Goal: Task Accomplishment & Management: Manage account settings

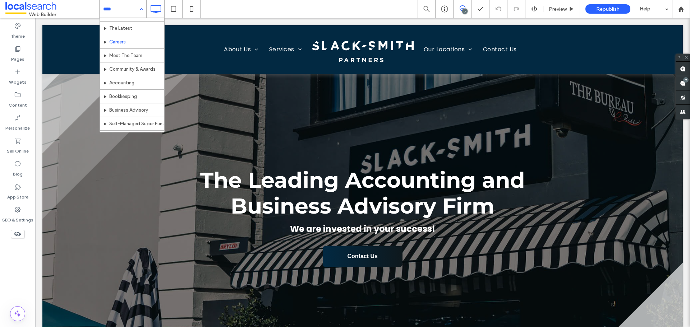
scroll to position [36, 0]
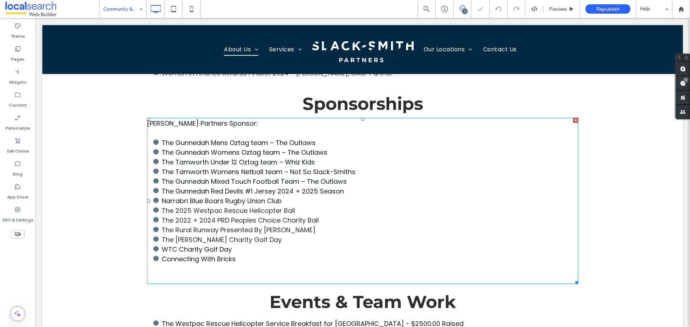
scroll to position [323, 0]
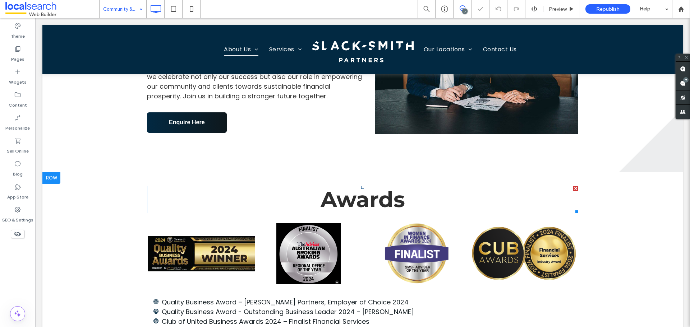
click at [344, 205] on span "Awards" at bounding box center [363, 200] width 84 height 26
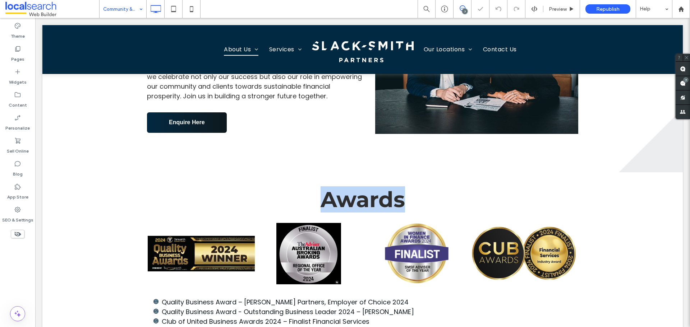
click at [344, 205] on span "Awards" at bounding box center [363, 200] width 84 height 26
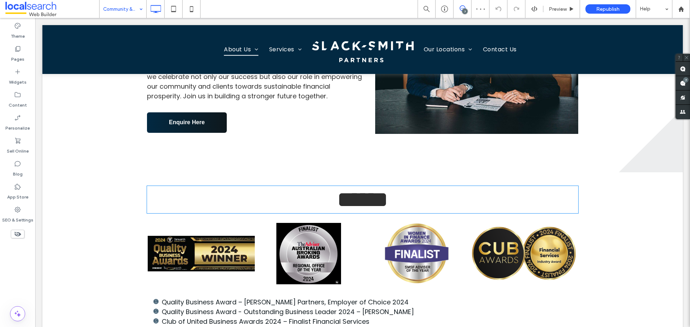
type input "**********"
type input "**"
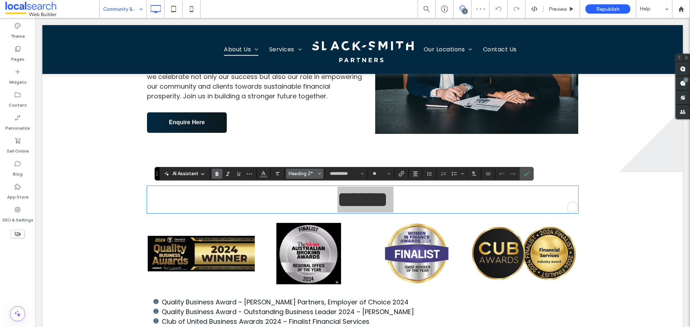
click at [320, 173] on icon "Styles" at bounding box center [319, 174] width 3 height 3
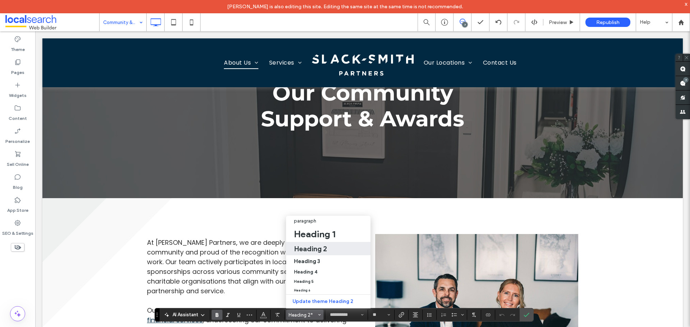
scroll to position [72, 0]
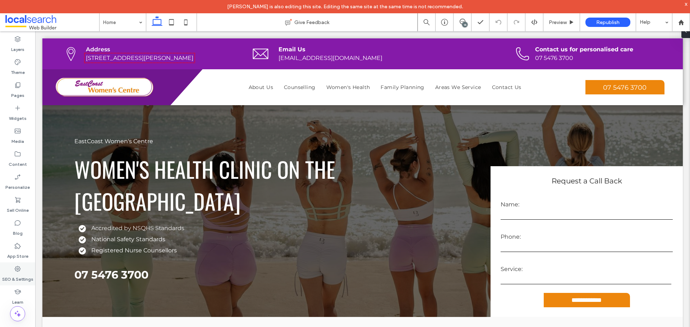
click at [21, 266] on icon at bounding box center [17, 269] width 7 height 7
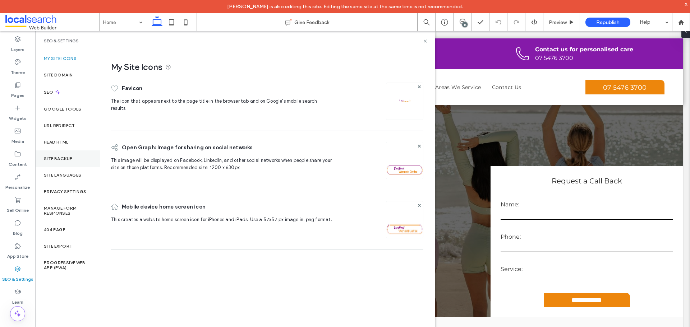
click at [61, 159] on label "Site Backup" at bounding box center [58, 158] width 29 height 5
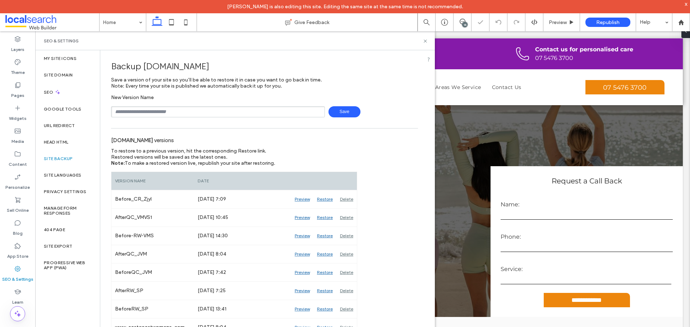
click at [164, 111] on input "text" at bounding box center [218, 111] width 214 height 11
click at [341, 111] on span "Save" at bounding box center [345, 111] width 32 height 11
click at [277, 115] on input "**********" at bounding box center [218, 111] width 214 height 11
type input "**********"
click at [329, 115] on span "Save" at bounding box center [345, 111] width 32 height 11
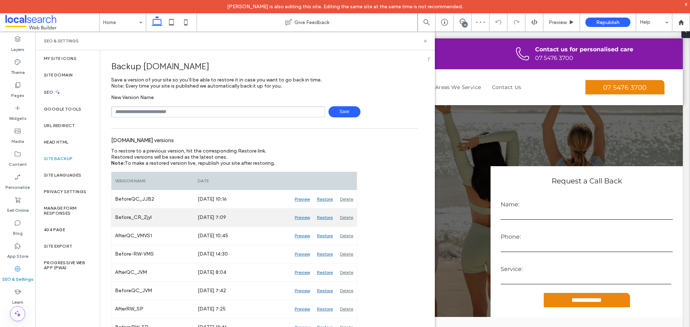
click at [290, 217] on div "Aug 12, 2025 7:09" at bounding box center [242, 218] width 97 height 18
click at [296, 217] on div "Preview" at bounding box center [302, 218] width 22 height 18
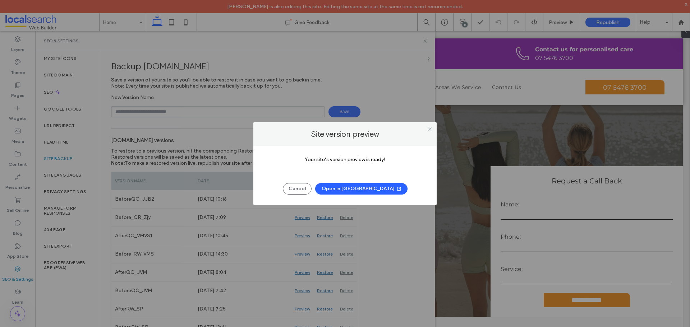
click at [344, 190] on button "Open in New Tab" at bounding box center [361, 189] width 92 height 12
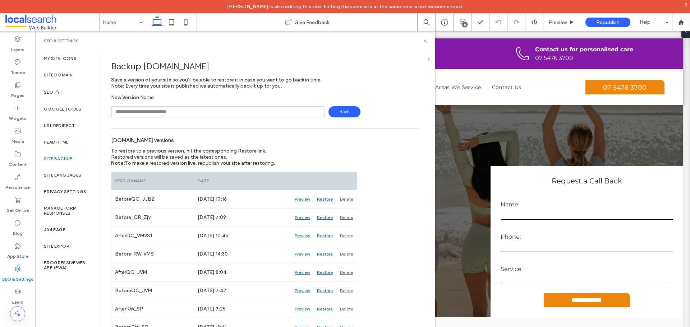
drag, startPoint x: 428, startPoint y: 40, endPoint x: 407, endPoint y: 3, distance: 42.8
click at [428, 40] on div "SEO & Settings" at bounding box center [235, 40] width 400 height 19
click at [467, 24] on div "14" at bounding box center [464, 24] width 5 height 5
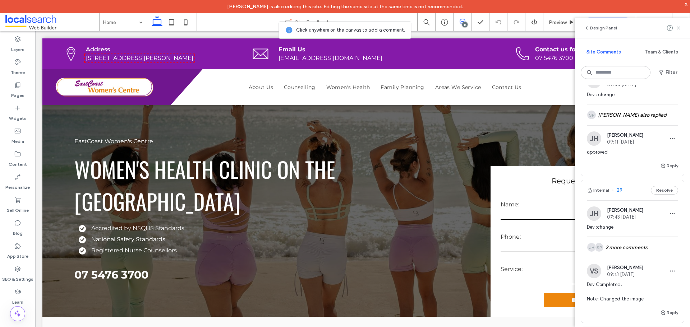
scroll to position [252, 0]
click at [26, 85] on div "Pages" at bounding box center [17, 90] width 35 height 23
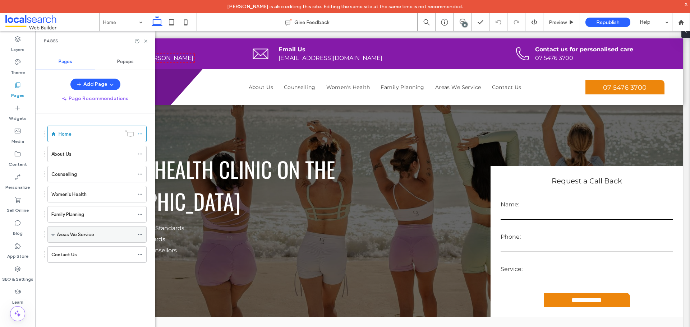
click at [52, 237] on span at bounding box center [53, 235] width 4 height 16
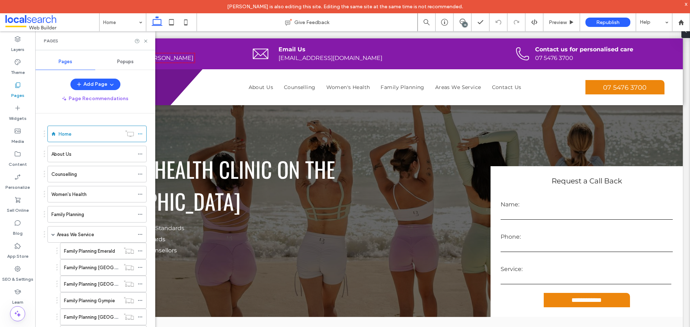
click at [143, 37] on div "Pages" at bounding box center [95, 40] width 120 height 19
click at [467, 19] on span at bounding box center [463, 22] width 18 height 6
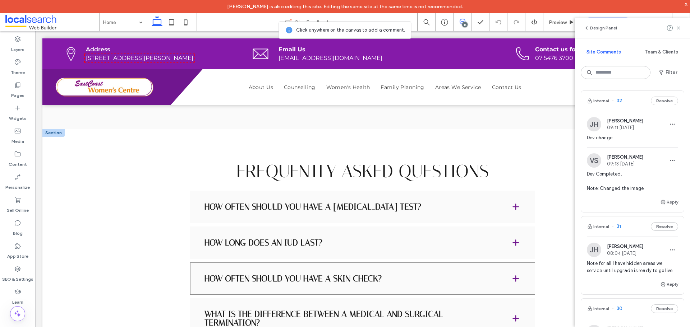
scroll to position [827, 0]
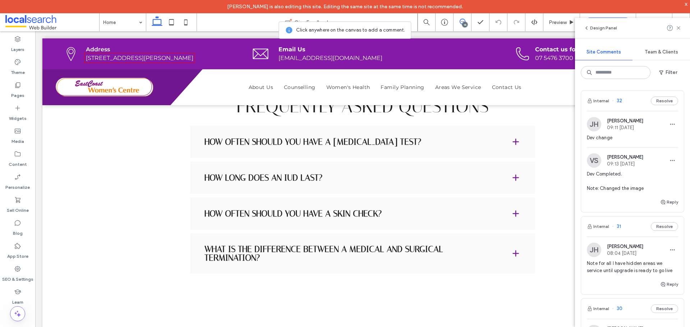
click at [675, 28] on div at bounding box center [674, 28] width 14 height 9
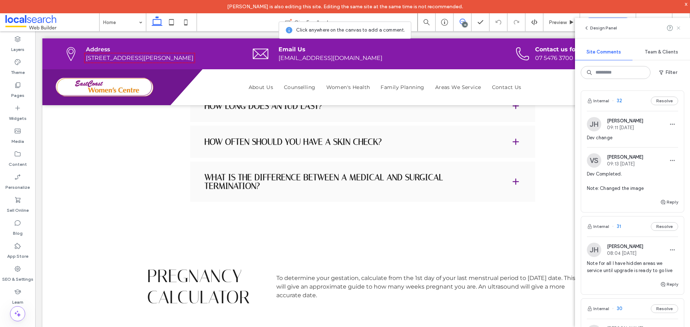
click at [676, 27] on icon at bounding box center [679, 28] width 6 height 6
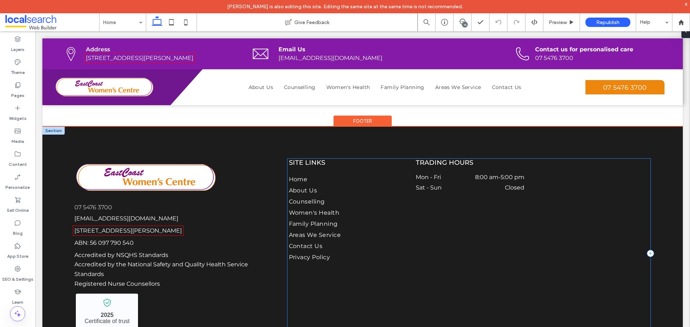
scroll to position [1112, 0]
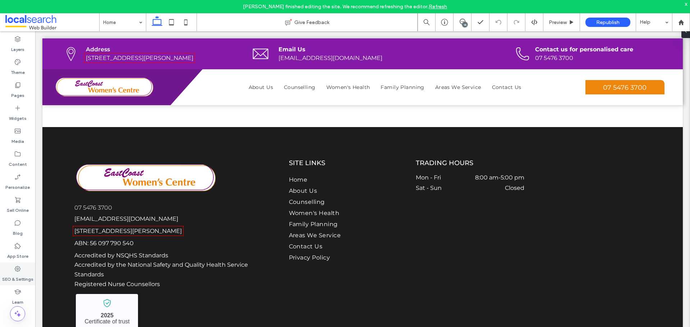
click at [23, 272] on div "SEO & Settings" at bounding box center [17, 274] width 35 height 23
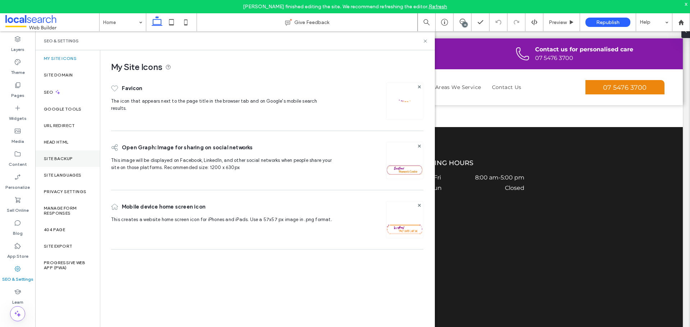
click at [65, 158] on label "Site Backup" at bounding box center [58, 158] width 29 height 5
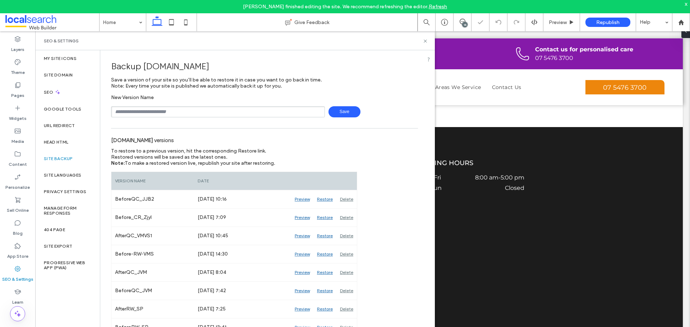
click at [145, 110] on input "text" at bounding box center [218, 111] width 214 height 11
click at [345, 112] on span "Save" at bounding box center [345, 111] width 32 height 11
click at [289, 112] on input "**********" at bounding box center [218, 111] width 214 height 11
type input "**********"
click at [349, 109] on span "Save" at bounding box center [345, 111] width 32 height 11
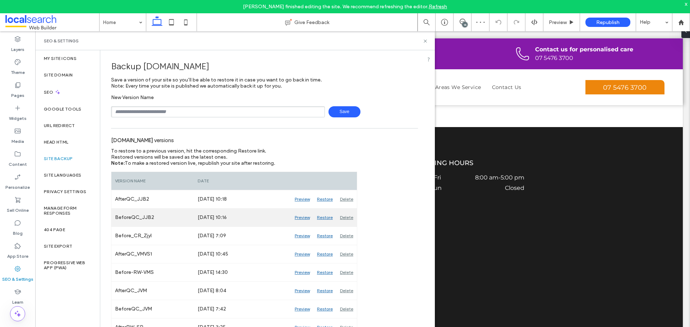
click at [342, 216] on div "Delete" at bounding box center [346, 218] width 20 height 18
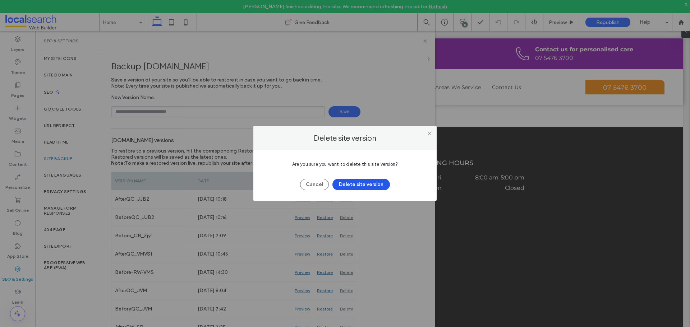
click at [346, 184] on button "Delete site version" at bounding box center [361, 185] width 58 height 12
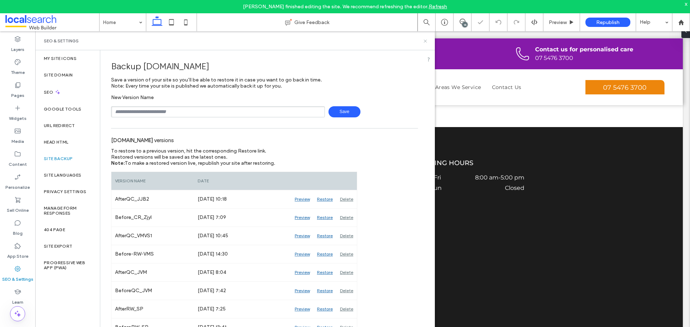
click at [427, 42] on use at bounding box center [425, 41] width 3 height 3
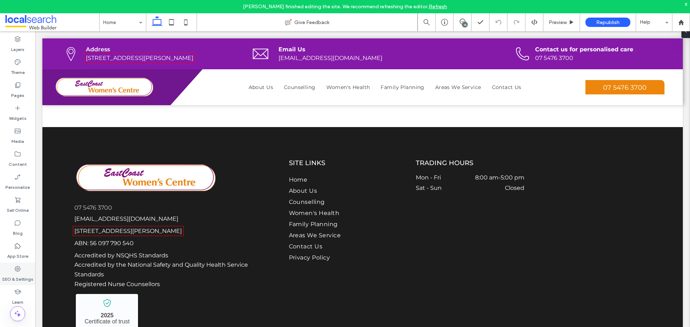
click at [19, 268] on use at bounding box center [18, 269] width 6 height 6
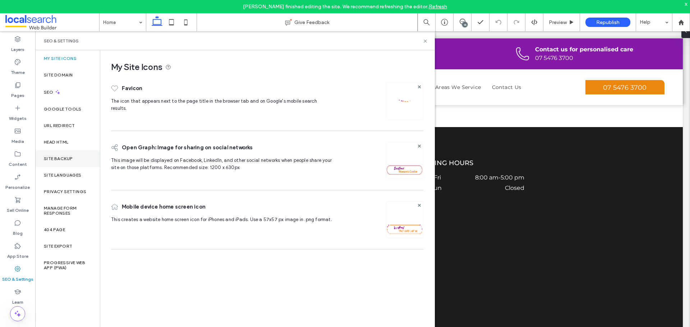
click at [73, 152] on div "Site Backup" at bounding box center [67, 159] width 65 height 17
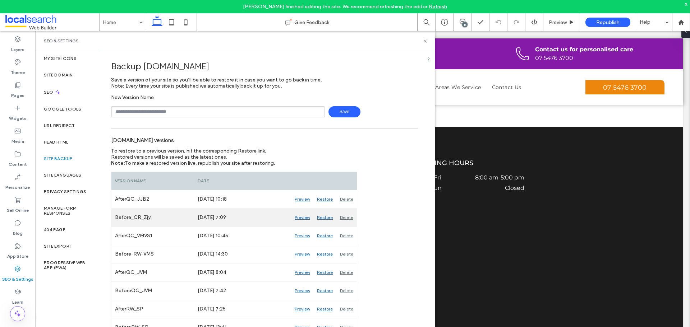
click at [307, 217] on div "Preview" at bounding box center [302, 218] width 22 height 18
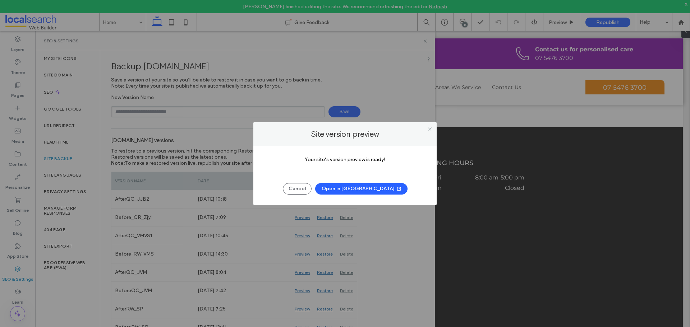
click at [344, 185] on button "Open in New Tab" at bounding box center [361, 189] width 92 height 12
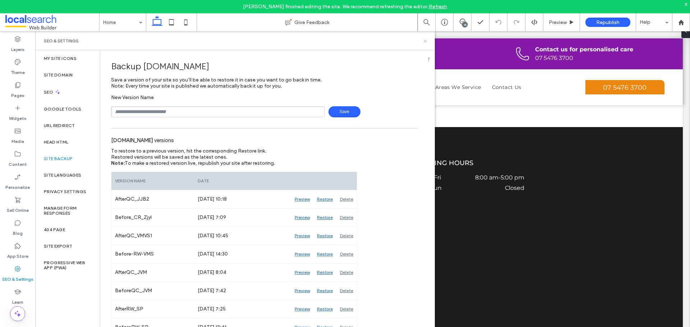
click at [425, 42] on icon at bounding box center [425, 40] width 5 height 5
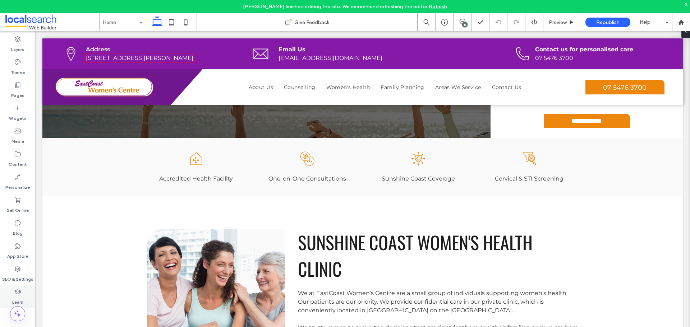
scroll to position [249, 0]
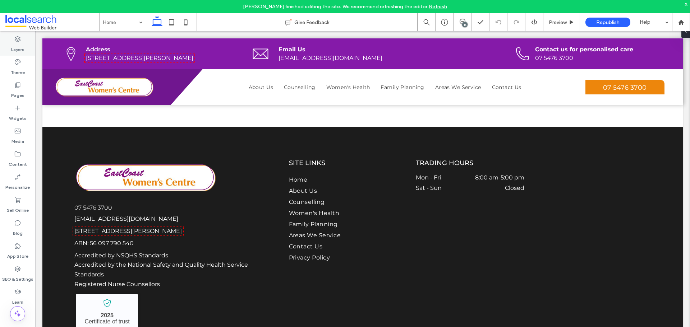
click at [24, 36] on div "Layers" at bounding box center [17, 44] width 35 height 23
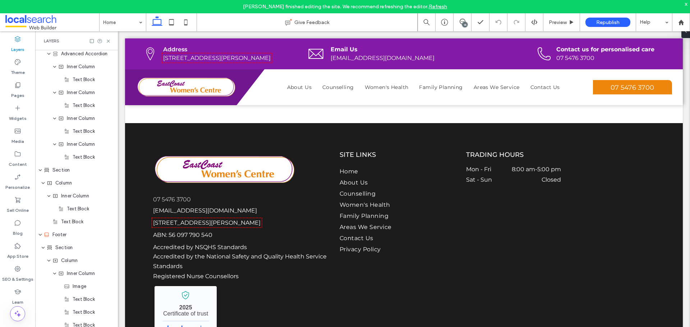
scroll to position [1498, 0]
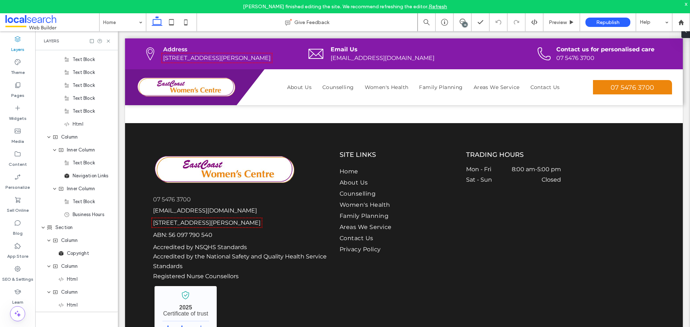
click at [109, 38] on div "Layers" at bounding box center [76, 40] width 83 height 19
click at [106, 43] on icon at bounding box center [108, 40] width 5 height 5
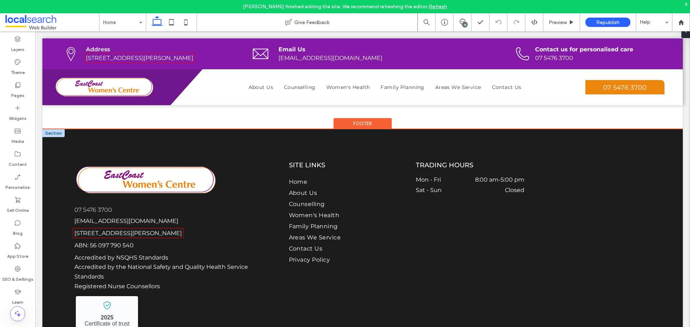
scroll to position [1112, 0]
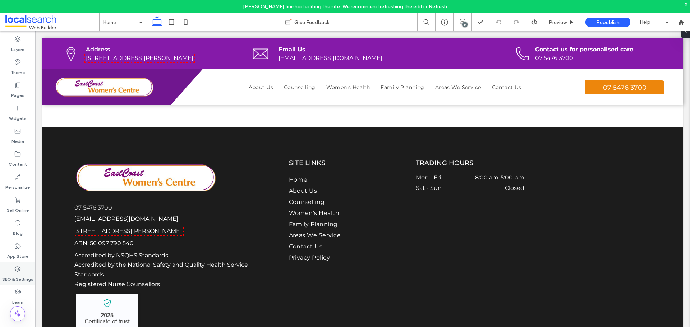
click at [24, 268] on div "SEO & Settings" at bounding box center [17, 274] width 35 height 23
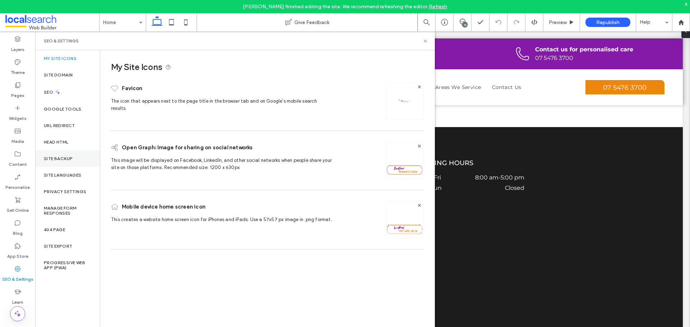
click at [77, 161] on div "Site Backup" at bounding box center [67, 159] width 65 height 17
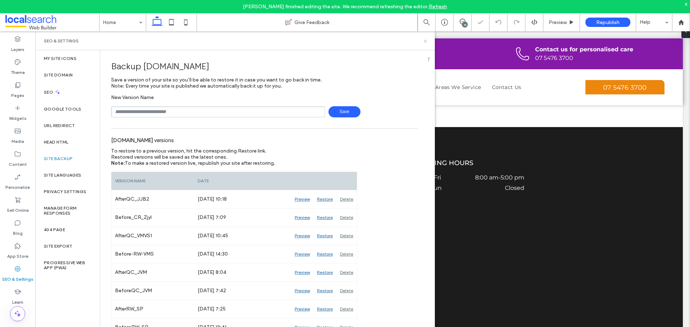
drag, startPoint x: 425, startPoint y: 42, endPoint x: 387, endPoint y: 5, distance: 53.1
click at [425, 42] on icon at bounding box center [425, 40] width 5 height 5
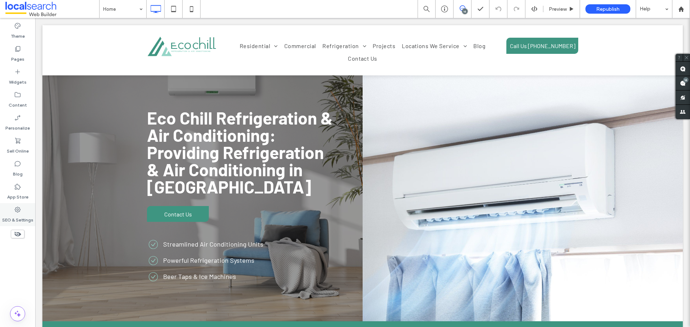
click at [25, 213] on label "SEO & Settings" at bounding box center [17, 218] width 31 height 10
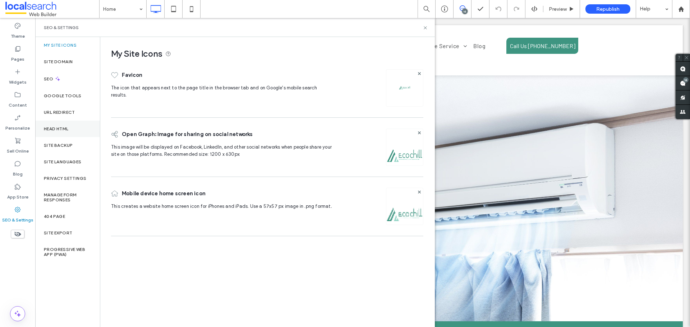
click at [72, 125] on div "Head HTML" at bounding box center [67, 129] width 65 height 17
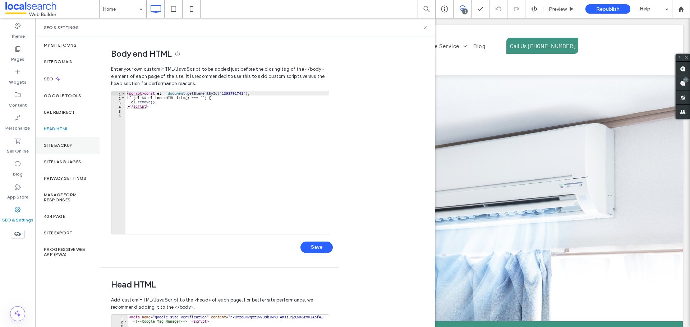
click at [70, 144] on label "Site Backup" at bounding box center [58, 145] width 29 height 5
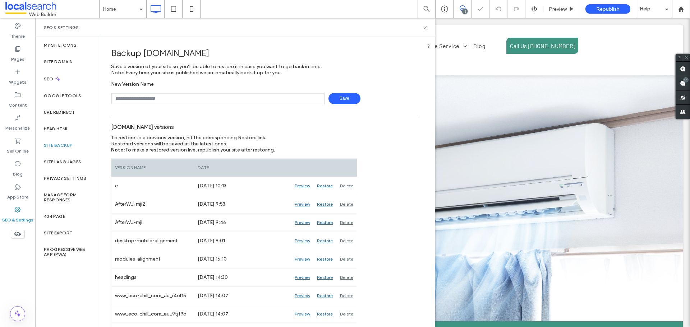
click at [173, 98] on input "text" at bounding box center [218, 98] width 214 height 11
type input "**********"
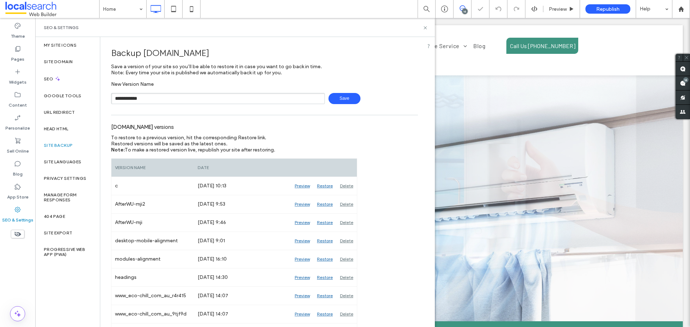
click at [329, 101] on span "Save" at bounding box center [345, 98] width 32 height 11
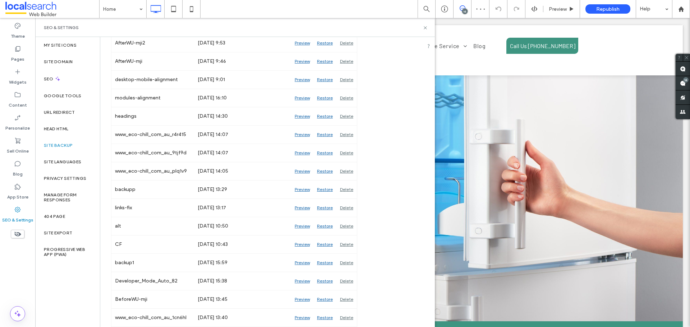
scroll to position [216, 0]
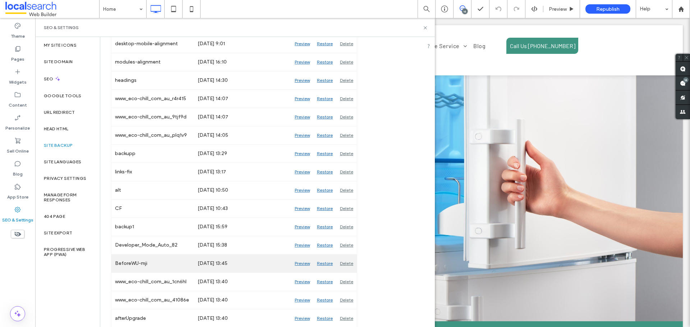
click at [309, 263] on div "Preview" at bounding box center [302, 264] width 22 height 18
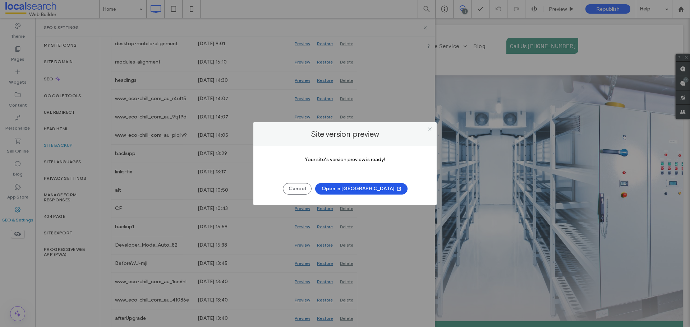
click at [362, 192] on button "Open in New Tab" at bounding box center [361, 189] width 92 height 12
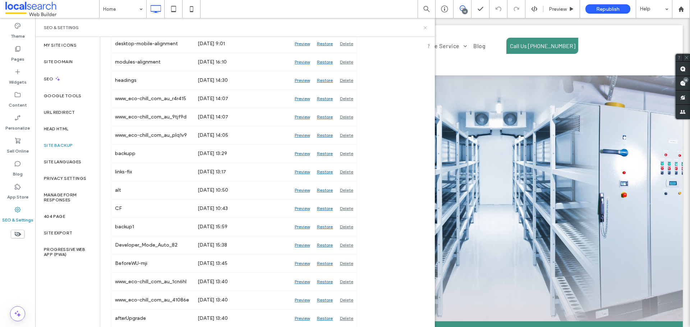
drag, startPoint x: 426, startPoint y: 29, endPoint x: 139, endPoint y: 116, distance: 299.8
click at [426, 29] on icon at bounding box center [425, 27] width 5 height 5
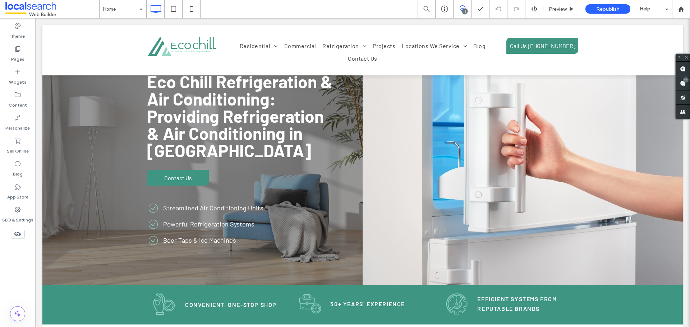
scroll to position [36, 0]
click at [13, 88] on div "Widgets" at bounding box center [17, 76] width 35 height 23
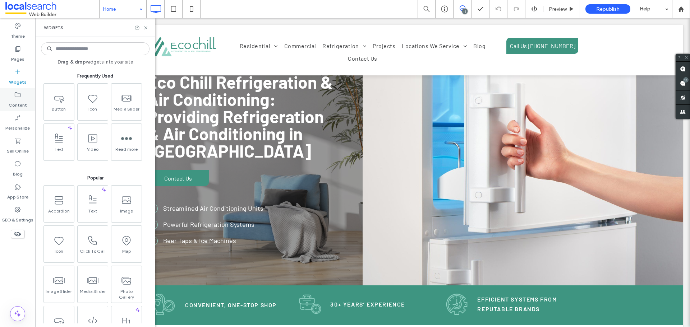
click at [18, 98] on label "Content" at bounding box center [18, 103] width 18 height 10
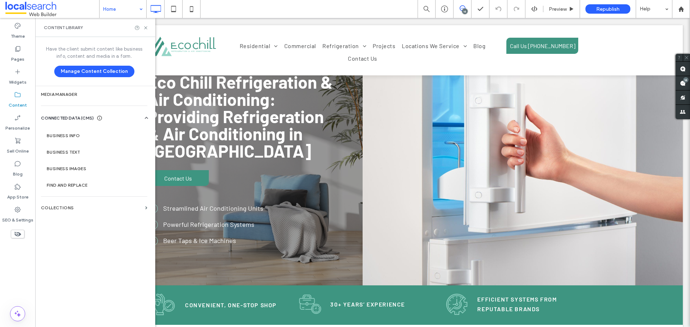
click at [54, 135] on icon at bounding box center [58, 138] width 12 height 12
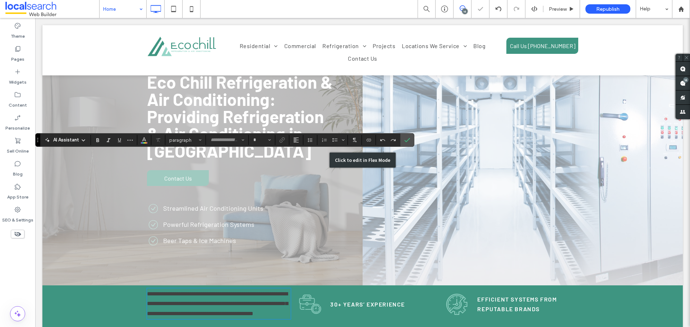
type input "******"
type input "**"
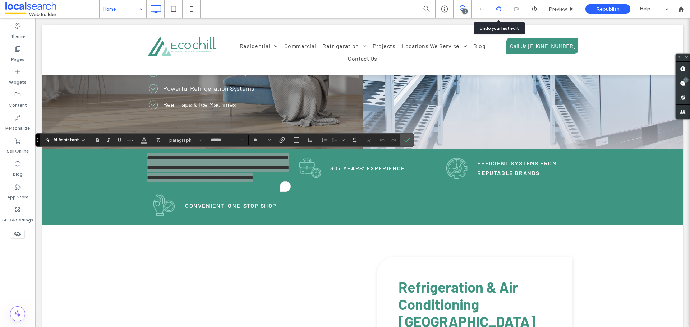
click at [497, 12] on icon at bounding box center [499, 9] width 6 height 6
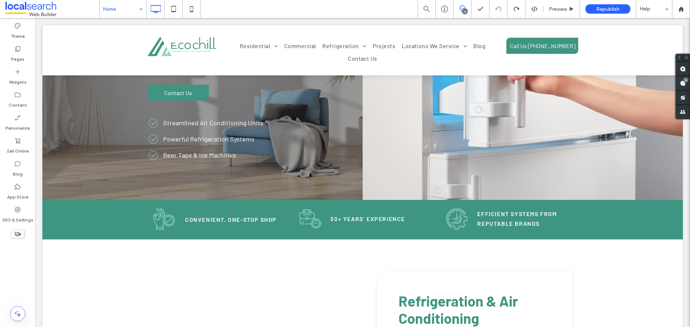
scroll to position [72, 0]
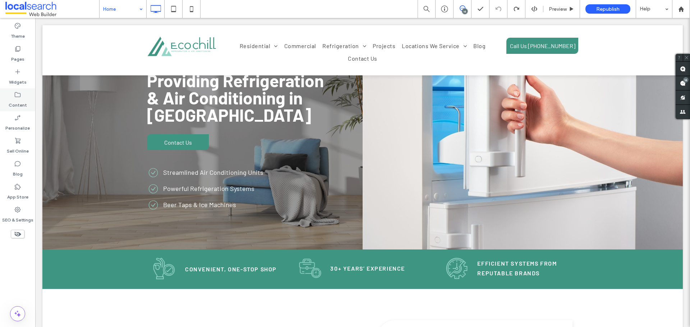
click at [27, 96] on div "Content" at bounding box center [17, 99] width 35 height 23
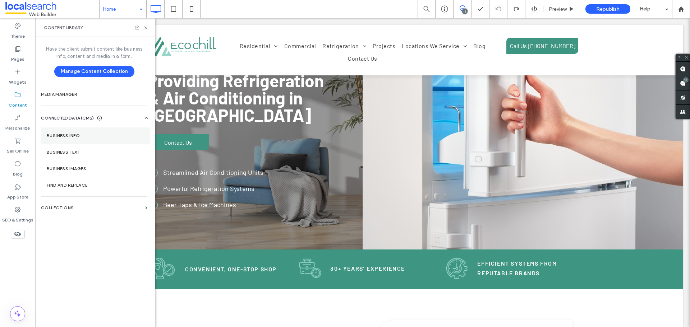
click at [56, 135] on label "Business Info" at bounding box center [96, 135] width 98 height 5
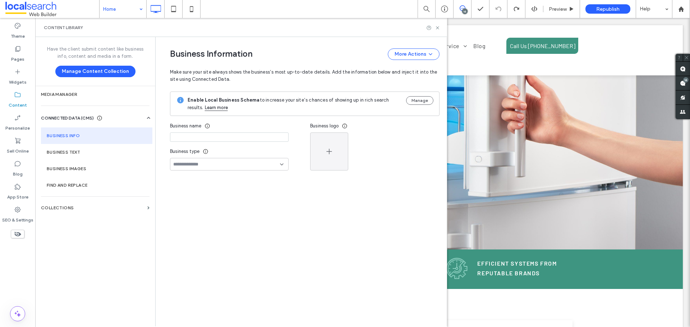
type input "**********"
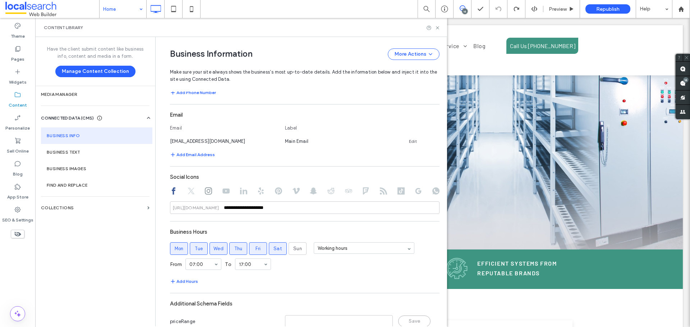
scroll to position [252, 0]
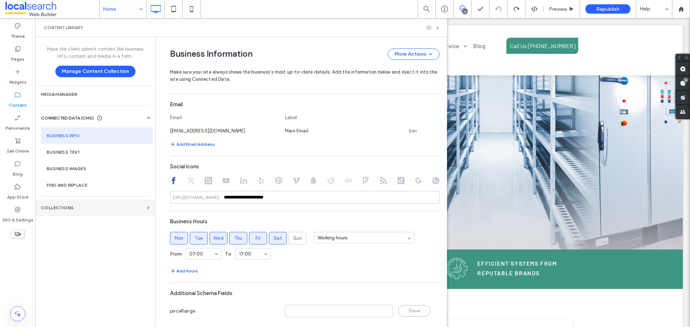
click at [110, 210] on label "Collections" at bounding box center [93, 208] width 104 height 5
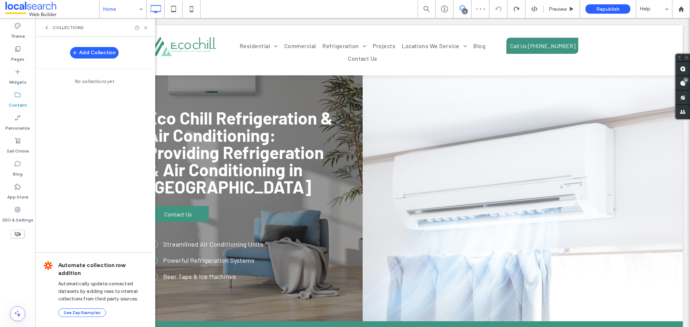
scroll to position [0, 0]
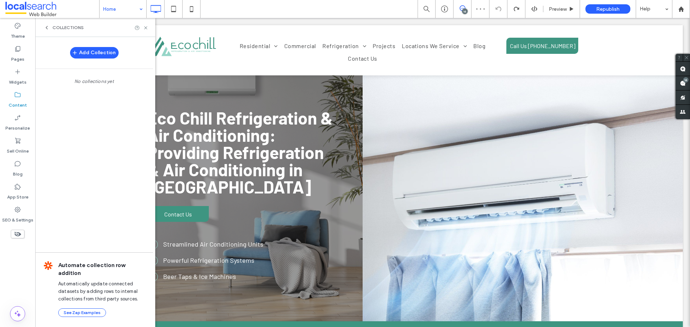
click at [49, 31] on div "Collections" at bounding box center [95, 27] width 120 height 19
click at [50, 28] on div "Collections" at bounding box center [64, 28] width 40 height 6
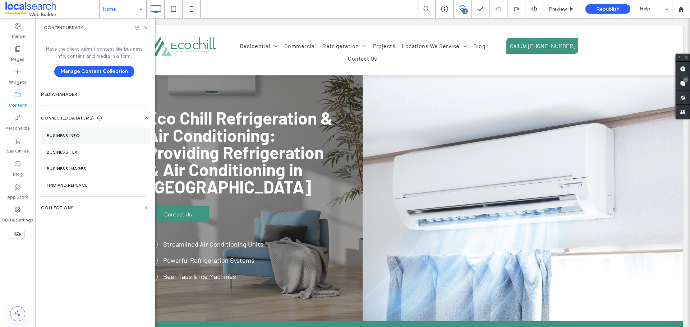
click at [90, 133] on label "Business Info" at bounding box center [96, 135] width 98 height 5
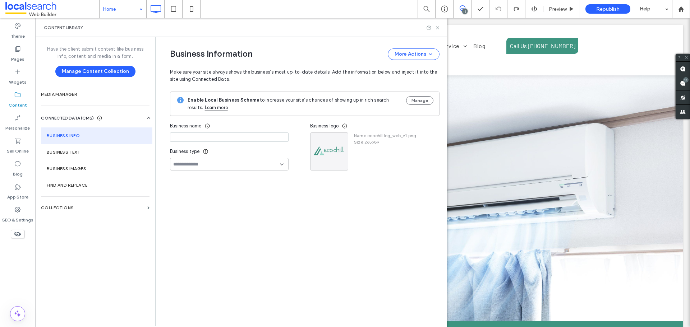
type input "**********"
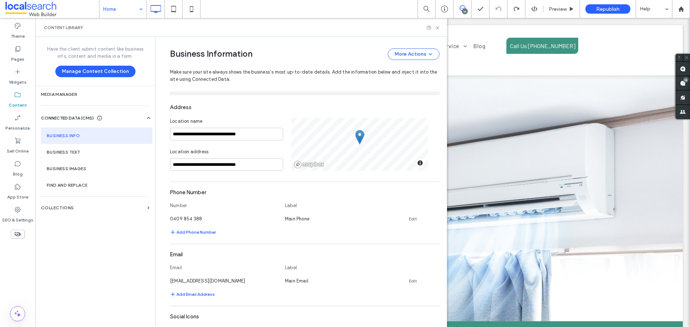
scroll to position [137, 0]
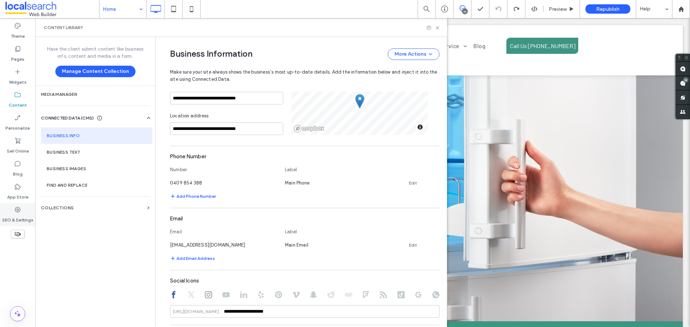
click at [18, 214] on label "SEO & Settings" at bounding box center [17, 218] width 31 height 10
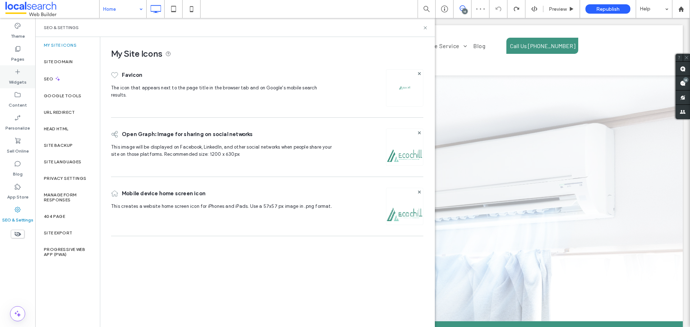
scroll to position [0, 0]
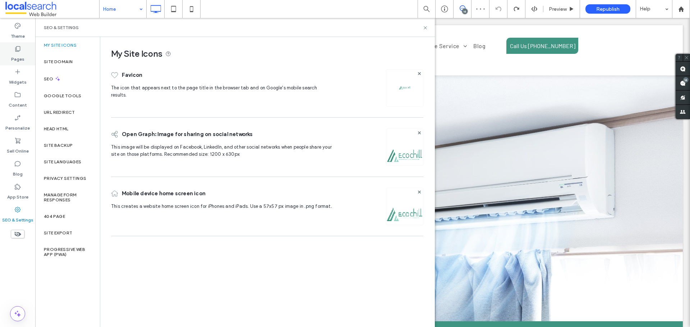
click at [21, 52] on label "Pages" at bounding box center [17, 57] width 13 height 10
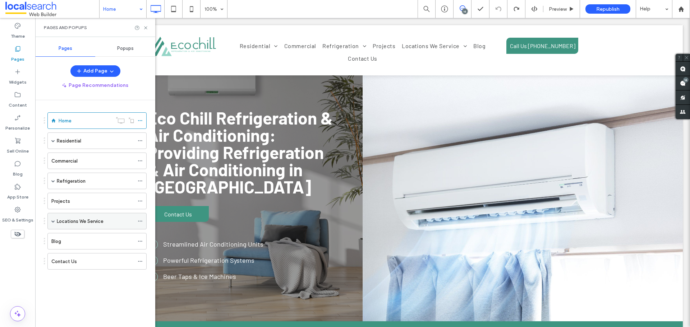
click at [51, 220] on div "Locations We Service" at bounding box center [96, 221] width 99 height 17
click at [54, 219] on span at bounding box center [53, 221] width 4 height 16
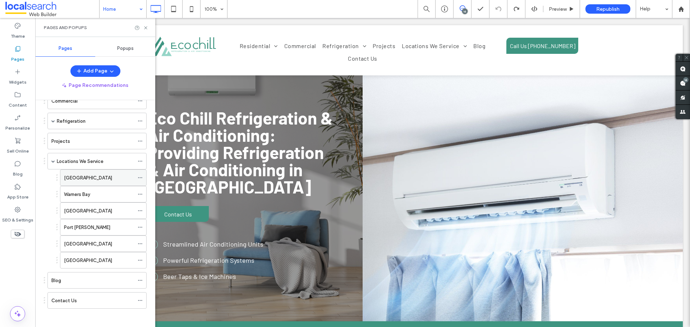
scroll to position [63, 0]
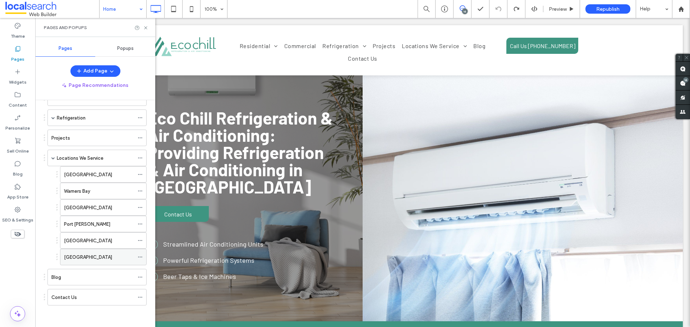
click at [141, 257] on use at bounding box center [140, 257] width 4 height 1
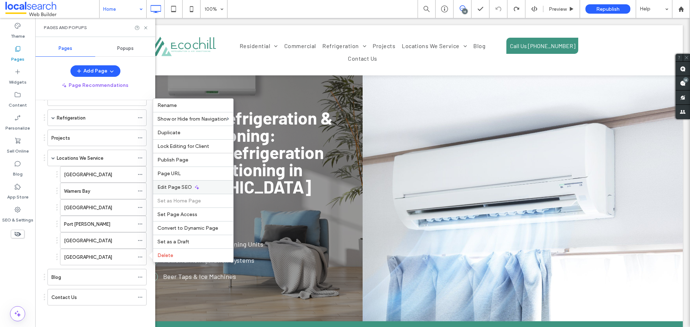
click at [170, 189] on span "Edit Page SEO" at bounding box center [174, 187] width 35 height 6
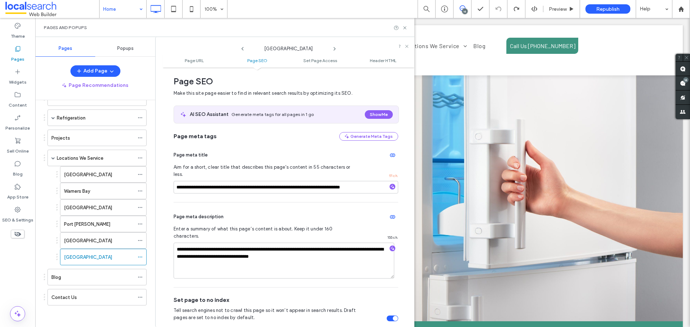
scroll to position [134, 0]
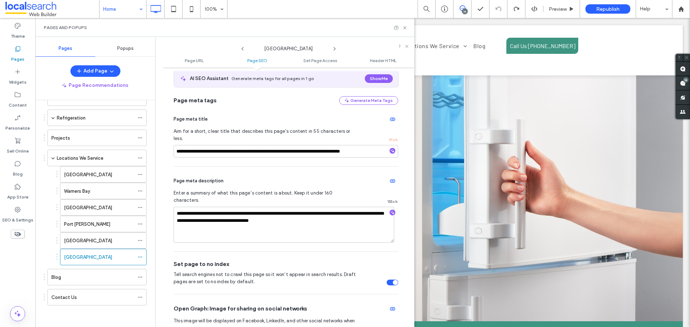
click at [103, 240] on div "[GEOGRAPHIC_DATA]" at bounding box center [99, 241] width 70 height 8
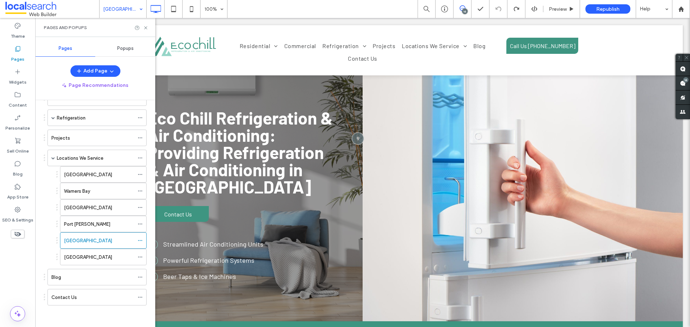
click at [141, 242] on icon at bounding box center [140, 240] width 5 height 5
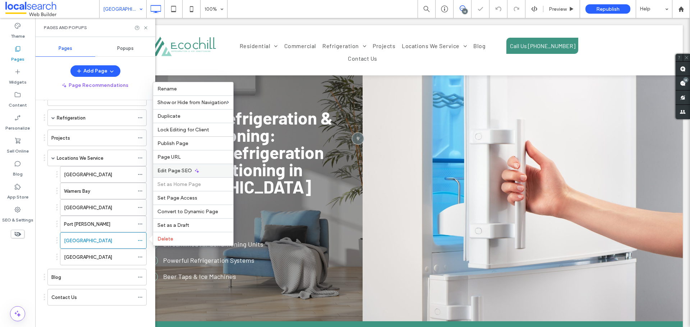
click at [183, 171] on span "Edit Page SEO" at bounding box center [174, 171] width 35 height 6
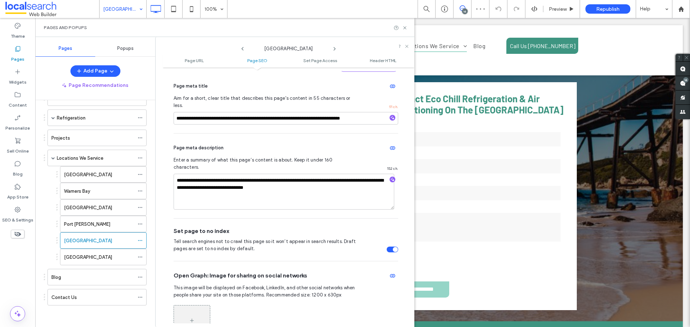
scroll to position [207, 0]
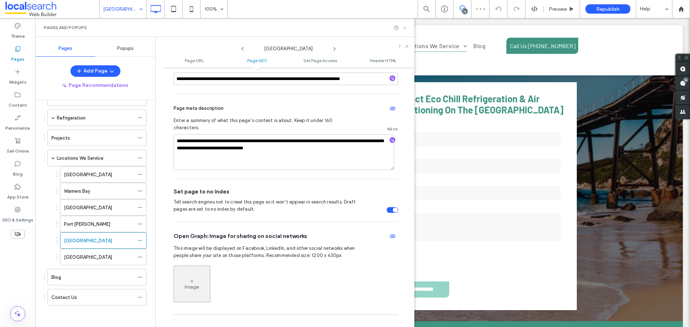
click at [403, 25] on icon at bounding box center [404, 27] width 5 height 5
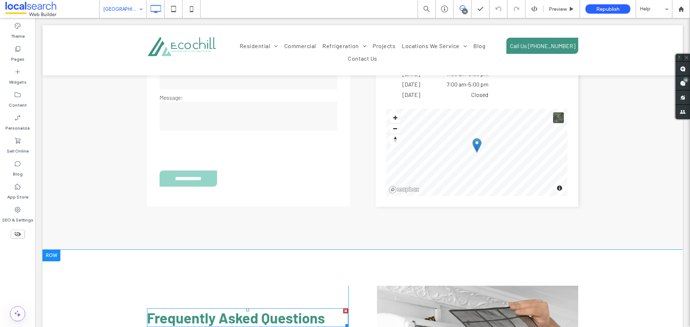
scroll to position [1905, 0]
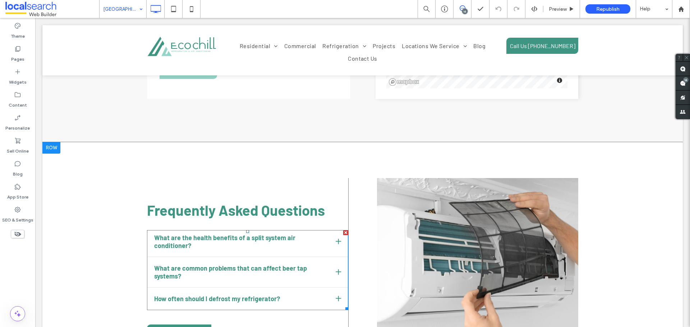
click at [238, 230] on span at bounding box center [247, 270] width 201 height 80
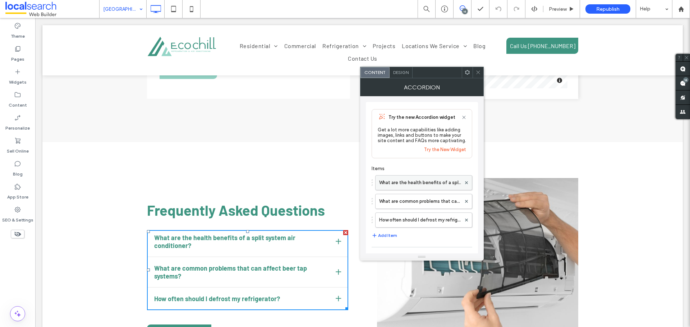
click at [412, 179] on label "What are the health benefits of a split system air conditioner?" at bounding box center [420, 183] width 82 height 14
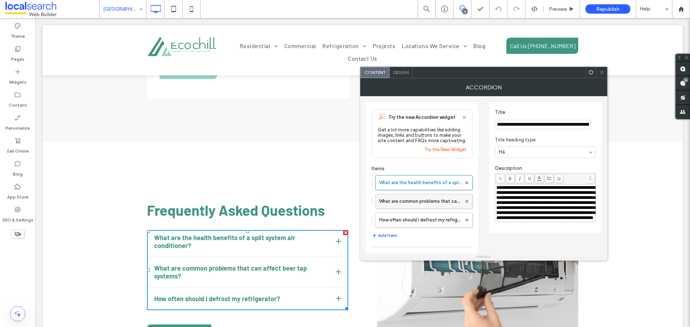
click at [412, 207] on label "What are common problems that can affect beer tap systems?" at bounding box center [420, 201] width 82 height 14
click at [410, 218] on label "How often should I defrost my refrigerator?" at bounding box center [420, 220] width 82 height 14
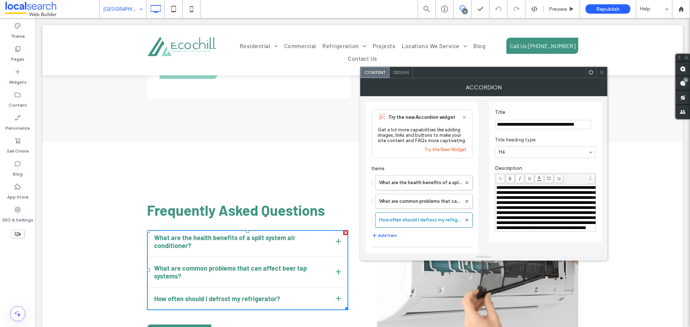
click at [596, 72] on div at bounding box center [601, 72] width 11 height 11
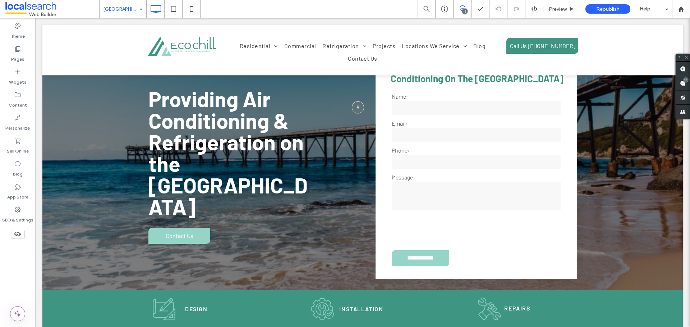
scroll to position [0, 0]
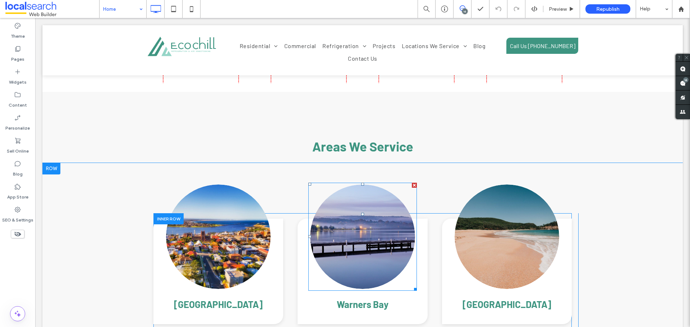
scroll to position [1999, 0]
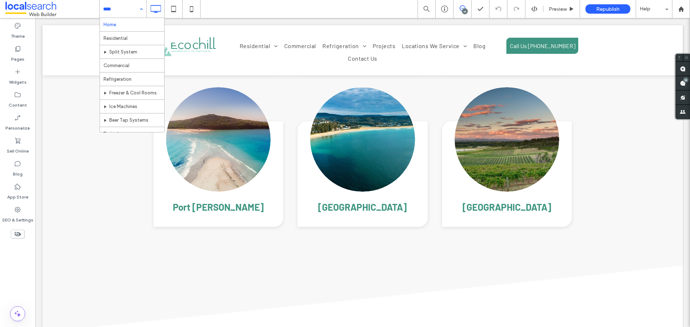
click at [128, 8] on input at bounding box center [121, 9] width 36 height 18
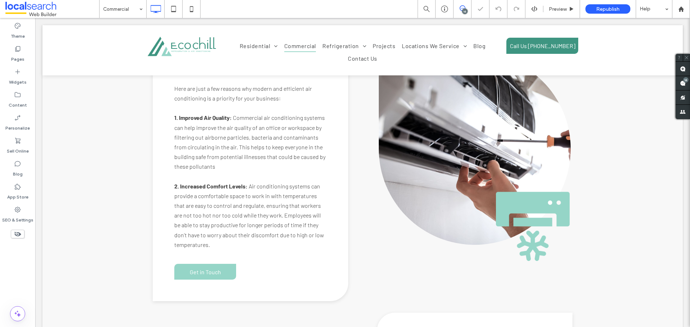
scroll to position [1258, 0]
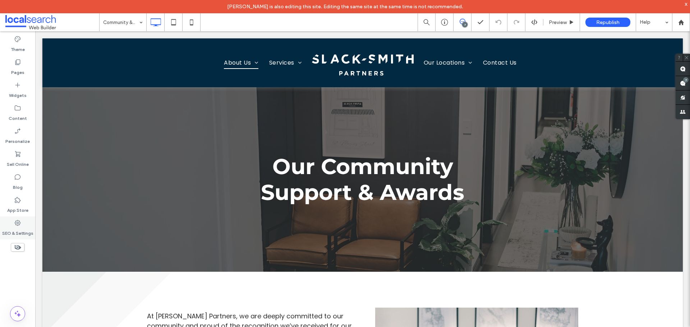
click at [15, 229] on label "SEO & Settings" at bounding box center [17, 232] width 31 height 10
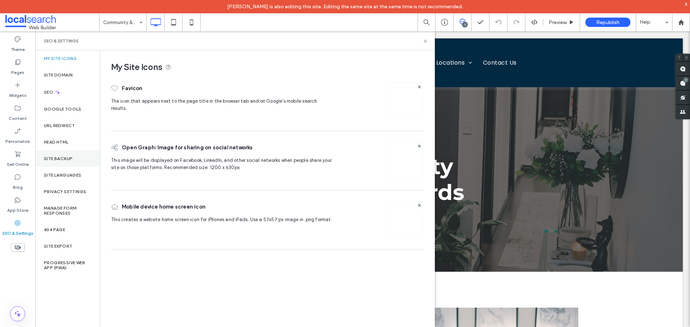
click at [64, 154] on div "Site Backup" at bounding box center [67, 159] width 65 height 17
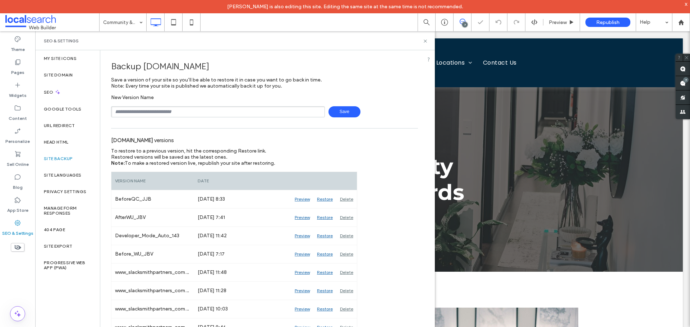
click at [150, 107] on input "text" at bounding box center [218, 111] width 214 height 11
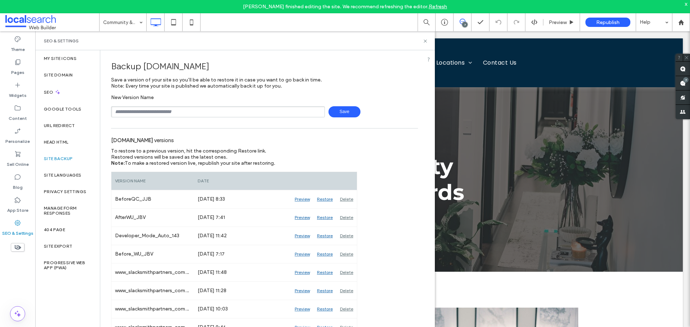
click at [421, 42] on div "SEO & Settings" at bounding box center [235, 41] width 382 height 6
click at [427, 42] on icon at bounding box center [425, 40] width 5 height 5
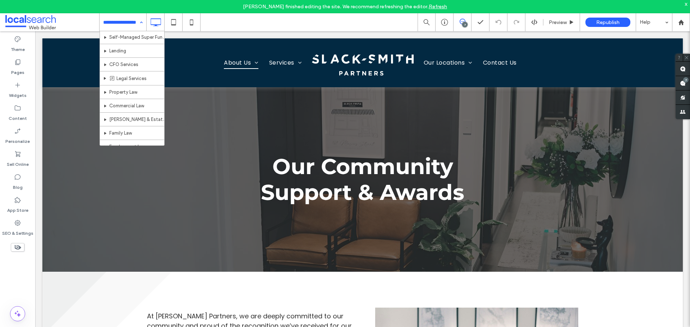
scroll to position [240, 0]
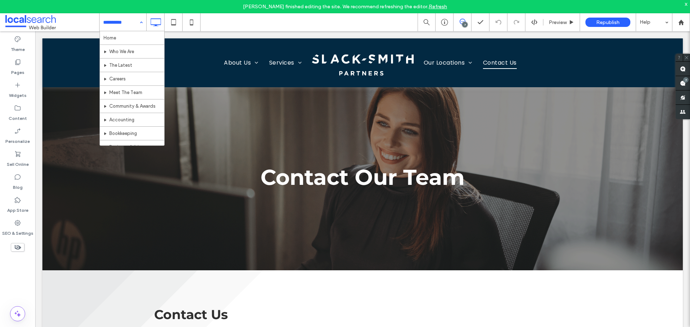
click at [146, 22] on div "Home Who We Are The Latest Careers Meet The Team Community & Awards Accounting …" at bounding box center [123, 22] width 47 height 18
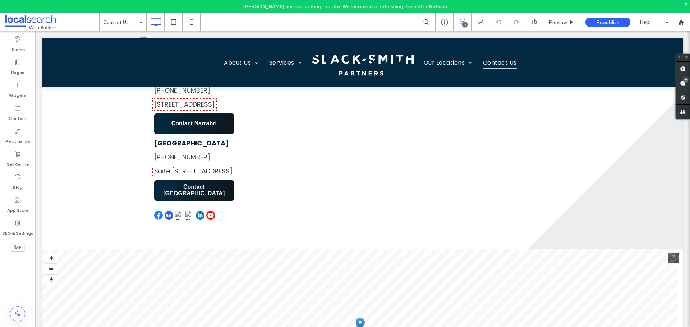
scroll to position [467, 0]
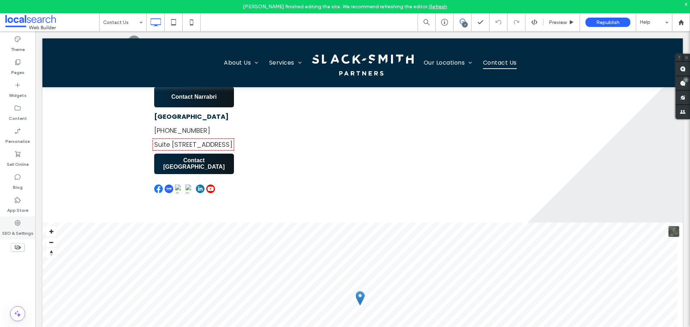
click at [26, 224] on div "SEO & Settings" at bounding box center [17, 228] width 35 height 23
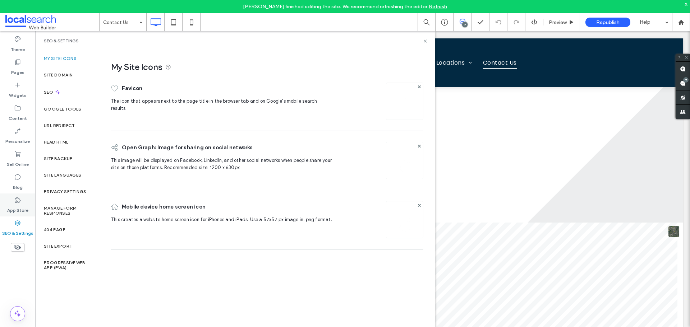
click at [72, 147] on div "Head HTML" at bounding box center [67, 142] width 65 height 17
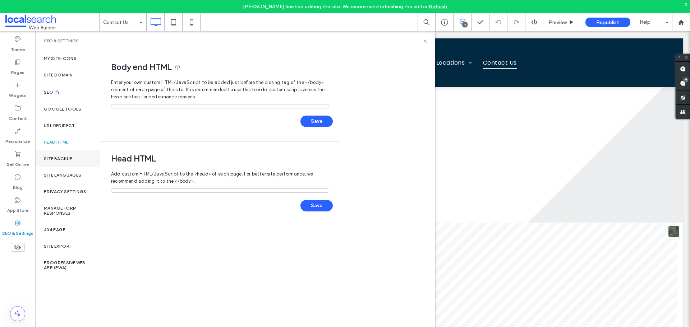
click at [63, 158] on label "Site Backup" at bounding box center [58, 158] width 29 height 5
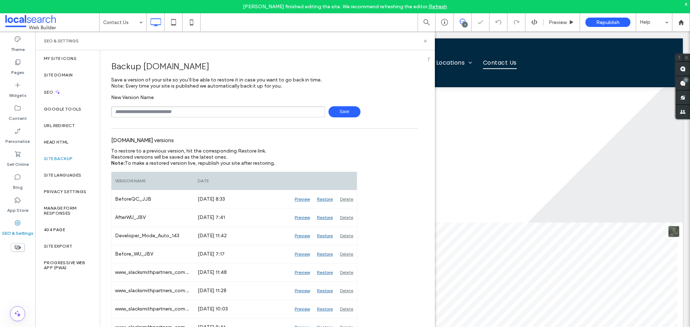
click at [162, 111] on input "text" at bounding box center [218, 111] width 214 height 11
type input "**********"
click at [336, 108] on span "Save" at bounding box center [345, 111] width 32 height 11
drag, startPoint x: 426, startPoint y: 43, endPoint x: 436, endPoint y: 26, distance: 19.6
click at [426, 43] on icon at bounding box center [425, 40] width 5 height 5
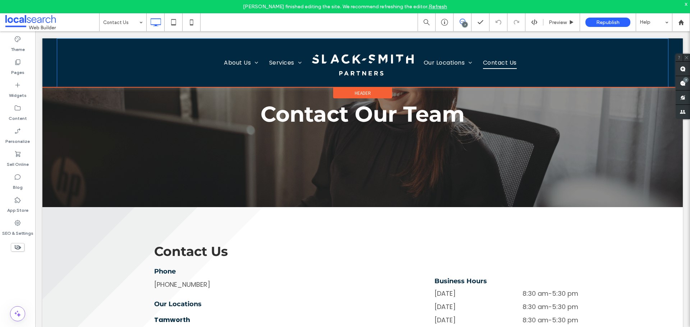
scroll to position [0, 0]
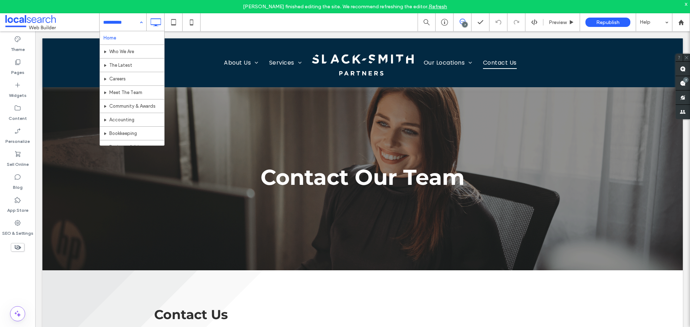
drag, startPoint x: 128, startPoint y: 23, endPoint x: 127, endPoint y: 38, distance: 15.1
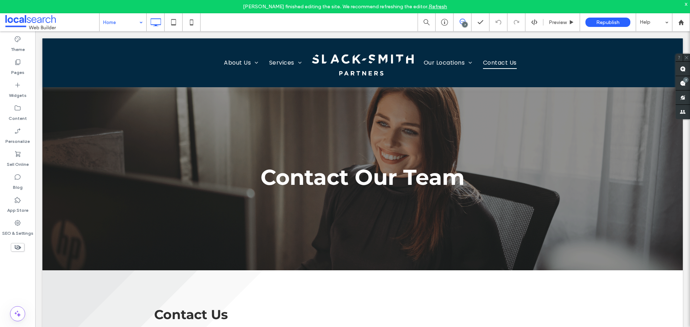
click at [687, 5] on div "x" at bounding box center [686, 4] width 3 height 6
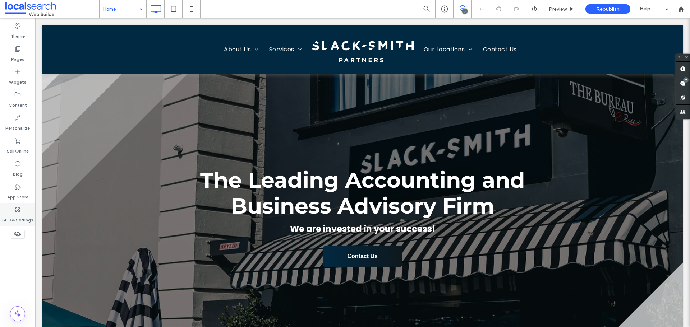
click at [24, 215] on label "SEO & Settings" at bounding box center [17, 218] width 31 height 10
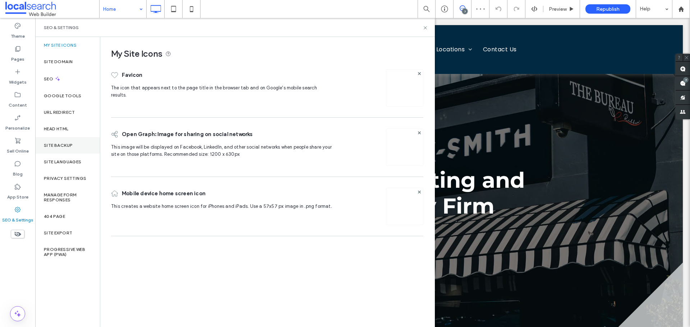
click at [74, 151] on div "Site Backup" at bounding box center [67, 145] width 65 height 17
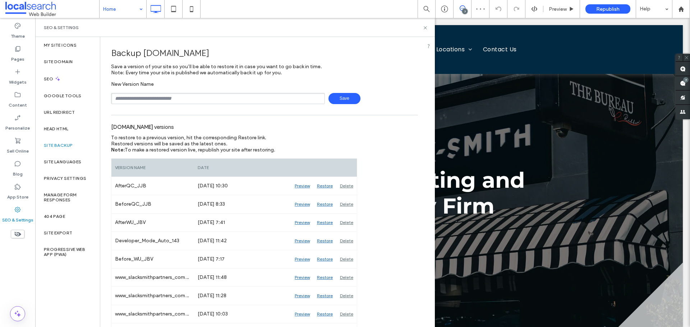
click at [428, 27] on div "SEO & Settings" at bounding box center [235, 27] width 400 height 19
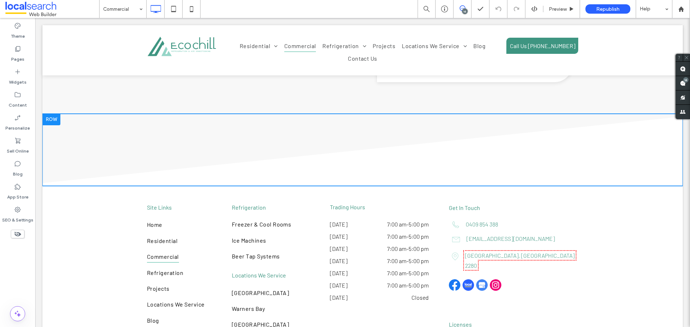
scroll to position [1510, 0]
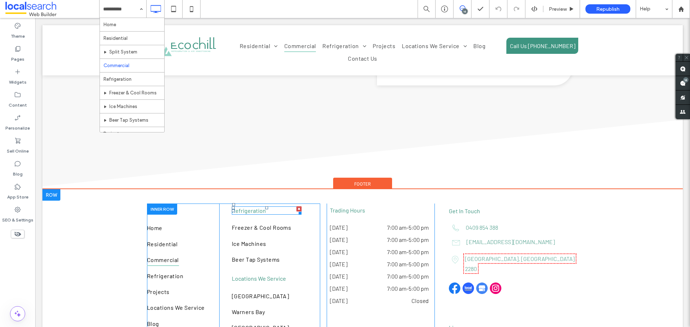
click at [252, 207] on span "Refrigeration" at bounding box center [249, 210] width 34 height 7
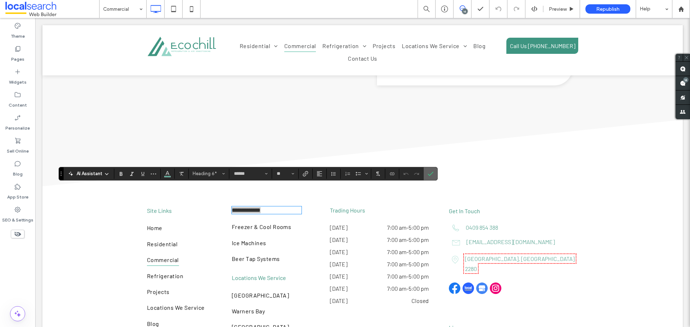
click at [430, 173] on icon "Confirm" at bounding box center [431, 174] width 6 height 6
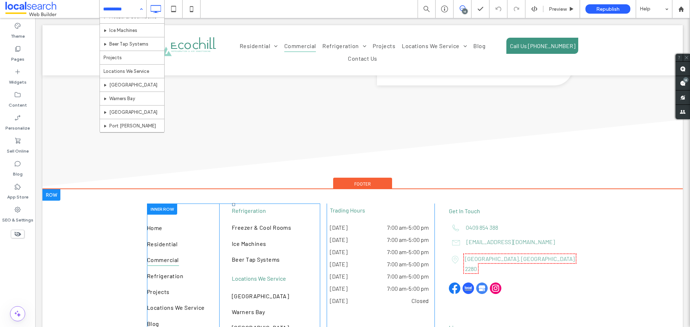
scroll to position [130, 0]
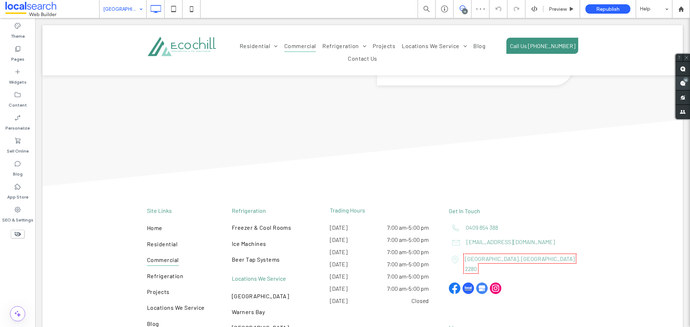
click at [686, 88] on span at bounding box center [683, 83] width 14 height 14
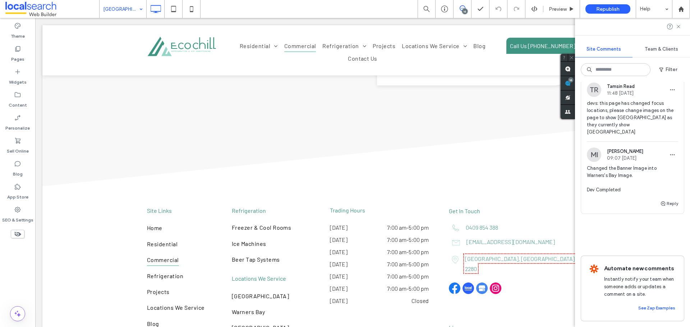
scroll to position [2825, 0]
click at [626, 194] on span "Changed the Banner Image into Warners's Bay Image. Dev Completed" at bounding box center [632, 179] width 91 height 29
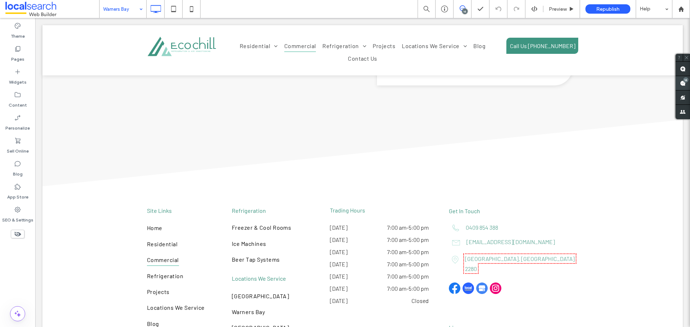
click at [688, 78] on div "16" at bounding box center [685, 79] width 5 height 5
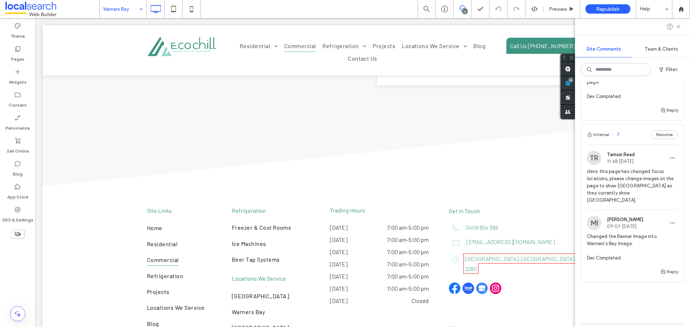
scroll to position [2645, 0]
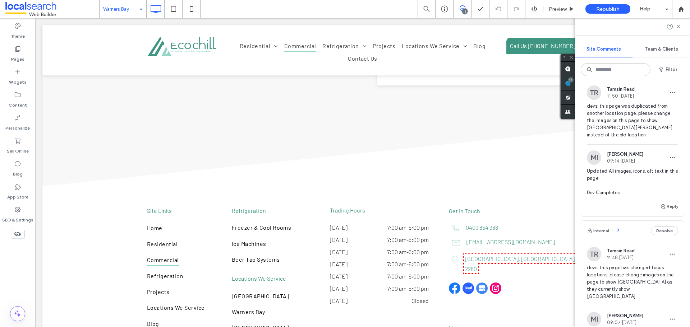
click at [626, 139] on span "devs: this page was duplicated from another location page. please change the im…" at bounding box center [632, 121] width 91 height 36
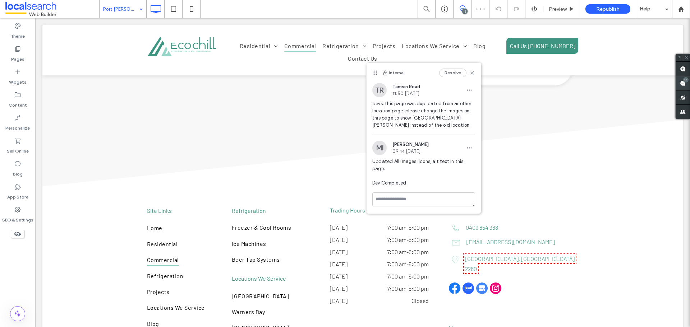
click at [680, 81] on icon at bounding box center [683, 84] width 6 height 6
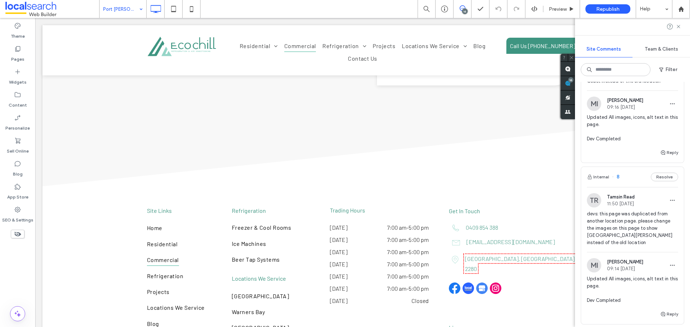
scroll to position [2430, 0]
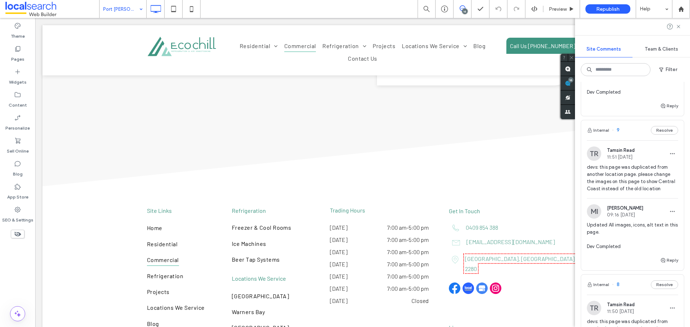
click at [629, 96] on span "Updated All images, icons, alt text in this page. Dev Completed" at bounding box center [632, 81] width 91 height 29
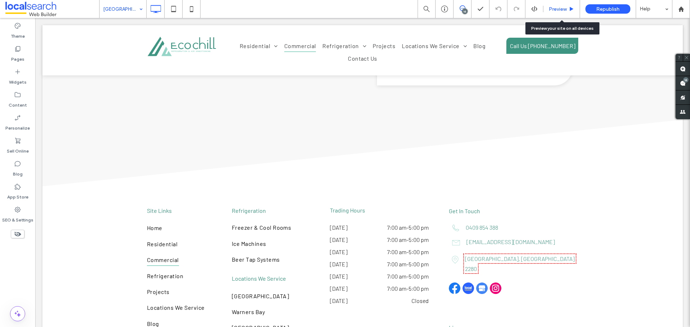
click at [564, 11] on span "Preview" at bounding box center [558, 9] width 18 height 6
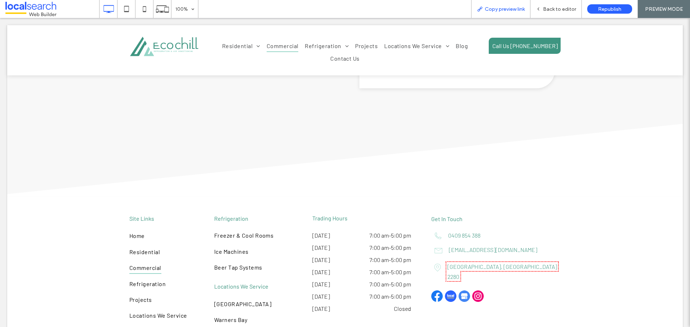
click at [500, 11] on span "Copy preview link" at bounding box center [505, 9] width 40 height 6
click at [534, 6] on div "Back to editor" at bounding box center [556, 9] width 51 height 6
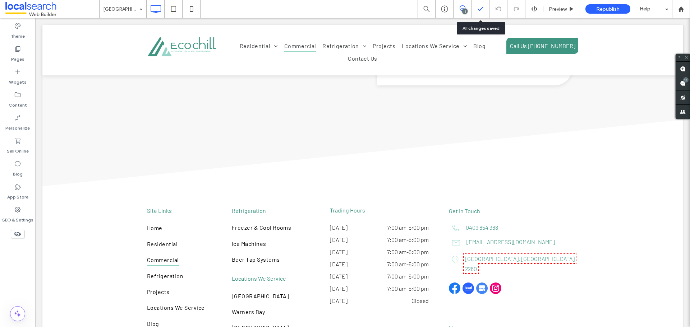
click at [472, 12] on div at bounding box center [481, 8] width 18 height 7
click at [463, 13] on div "16" at bounding box center [464, 11] width 5 height 5
click at [464, 13] on div "16" at bounding box center [464, 11] width 5 height 5
click at [684, 83] on use at bounding box center [683, 84] width 6 height 6
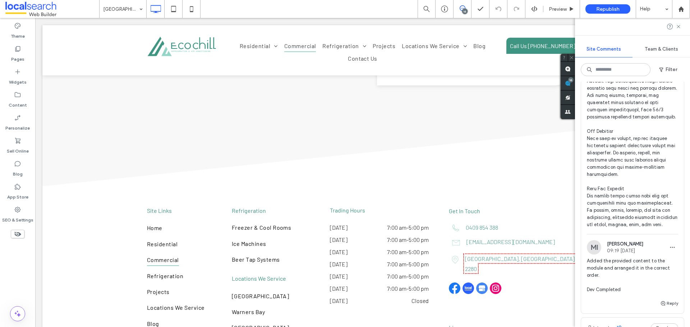
scroll to position [1891, 0]
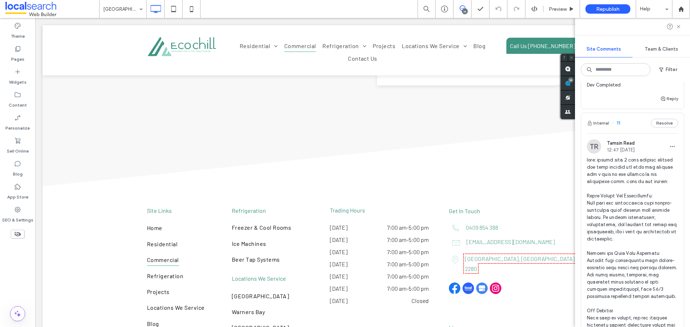
click at [625, 206] on span at bounding box center [632, 283] width 91 height 252
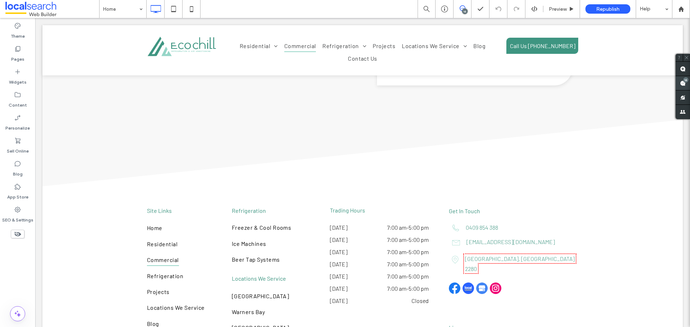
click at [680, 83] on span at bounding box center [683, 83] width 14 height 14
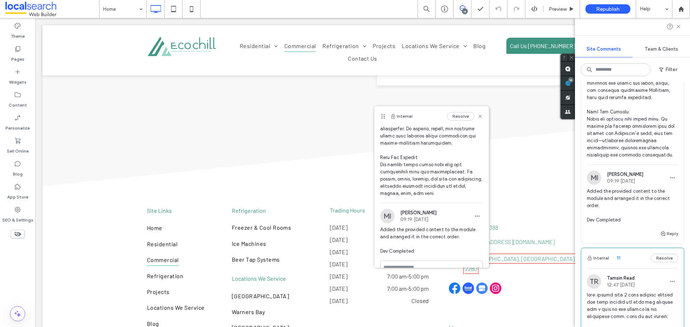
scroll to position [1689, 0]
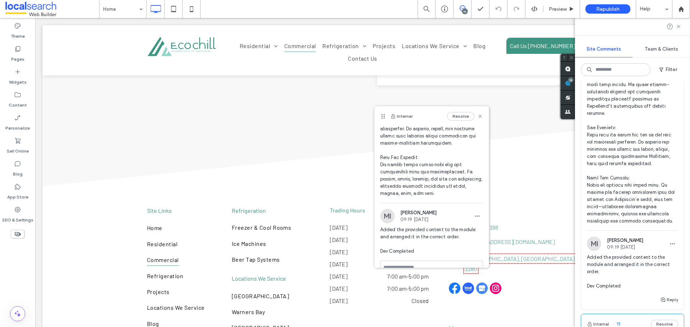
click at [634, 193] on span at bounding box center [632, 95] width 91 height 259
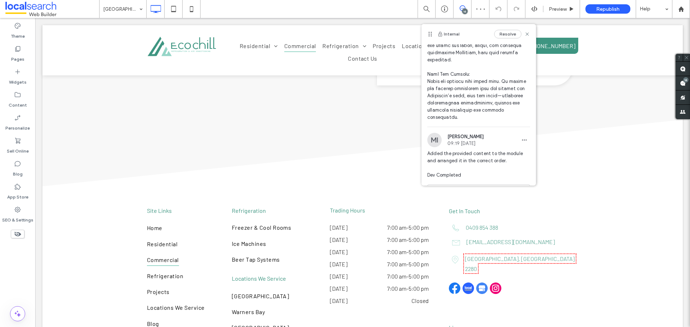
scroll to position [206, 0]
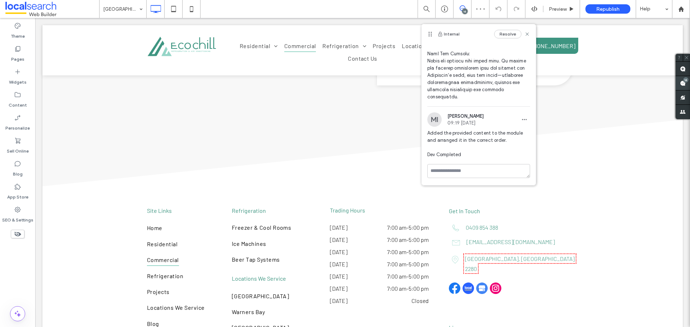
click at [683, 82] on use at bounding box center [683, 84] width 6 height 6
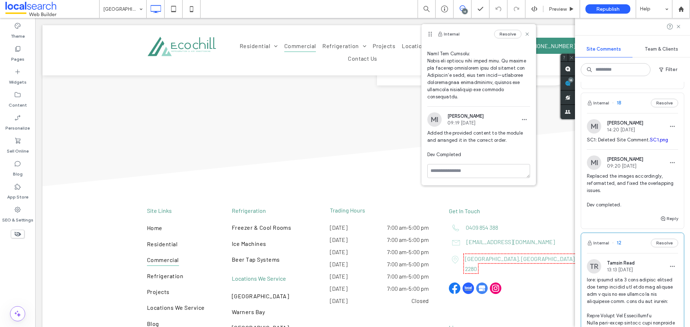
scroll to position [1366, 0]
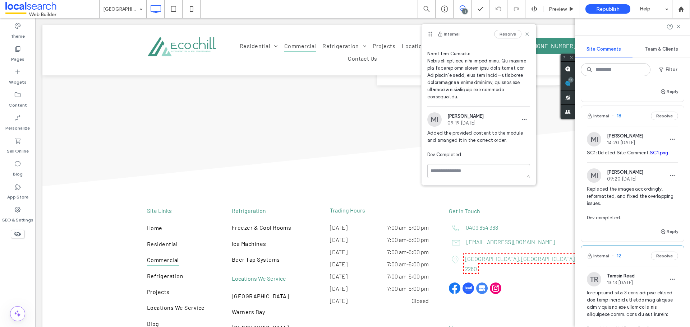
click at [624, 157] on span "SC1: Deleted Site Comment. SC1.png" at bounding box center [632, 153] width 91 height 7
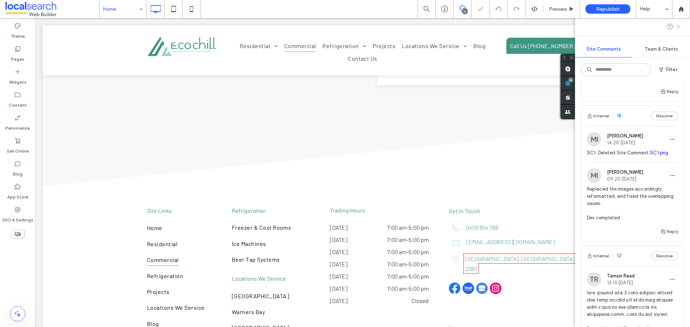
click at [679, 27] on use at bounding box center [678, 26] width 3 height 3
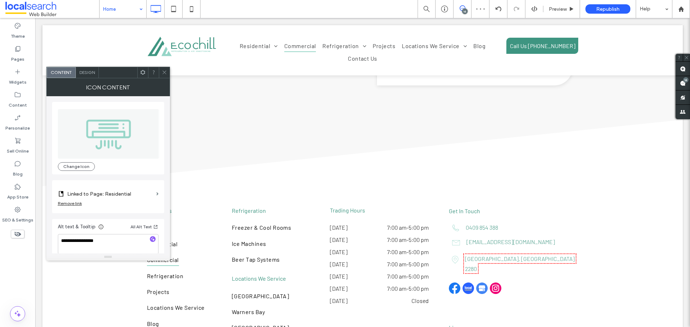
click at [161, 69] on div at bounding box center [164, 72] width 11 height 11
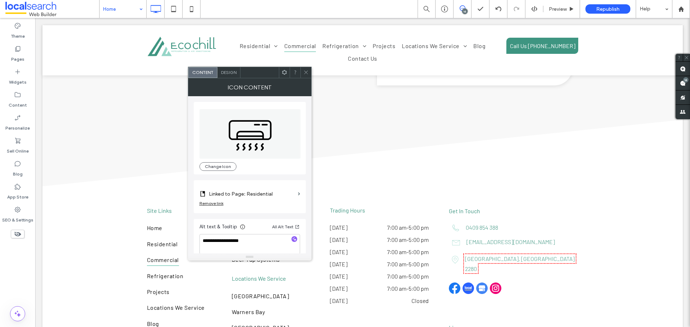
click at [301, 76] on div at bounding box center [305, 72] width 11 height 11
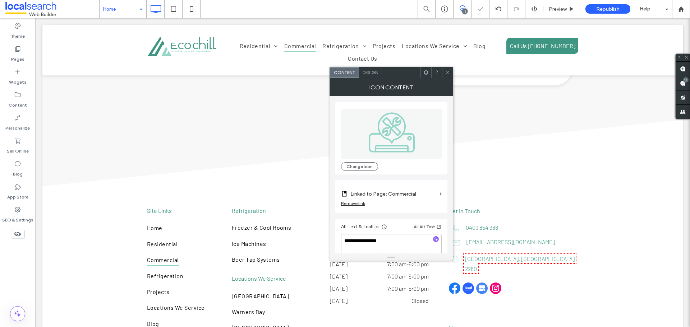
click at [450, 73] on icon at bounding box center [447, 72] width 5 height 5
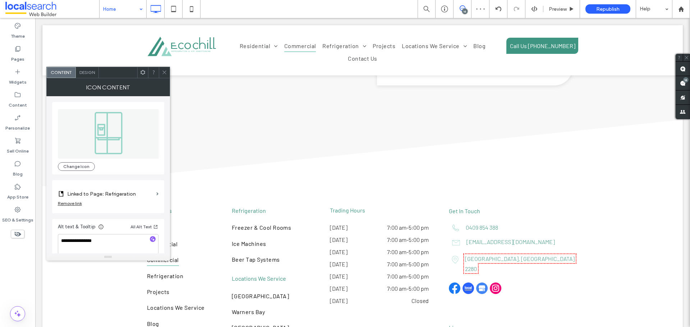
click at [162, 75] on icon at bounding box center [164, 72] width 5 height 5
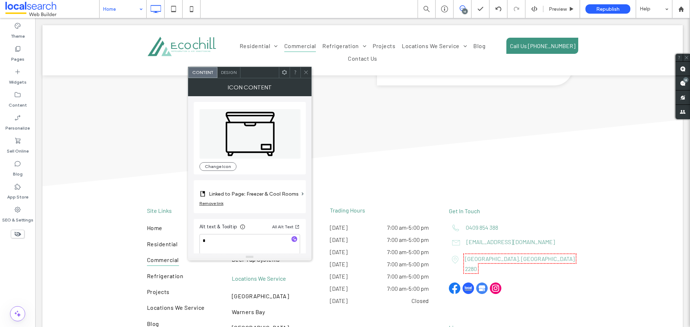
click at [308, 72] on icon at bounding box center [305, 72] width 5 height 5
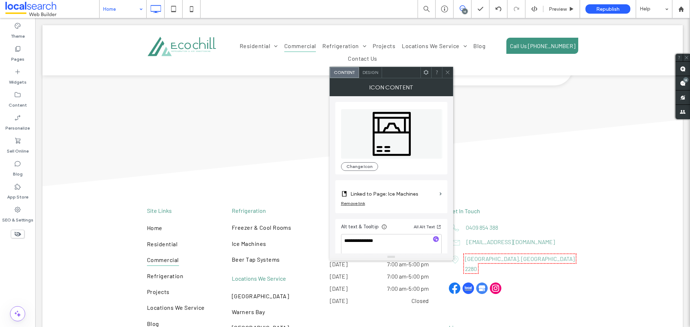
click at [449, 70] on icon at bounding box center [447, 72] width 5 height 5
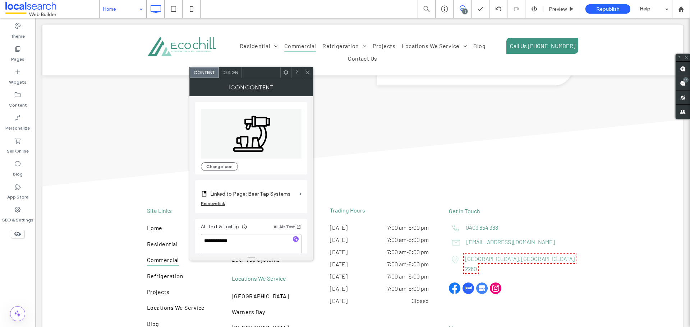
click at [306, 73] on icon at bounding box center [307, 72] width 5 height 5
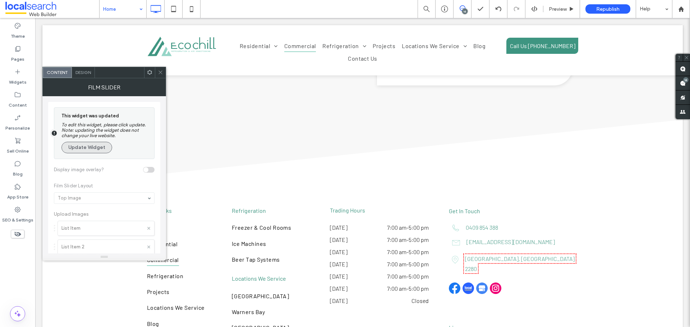
click at [93, 148] on button "Update Widget" at bounding box center [86, 148] width 51 height 12
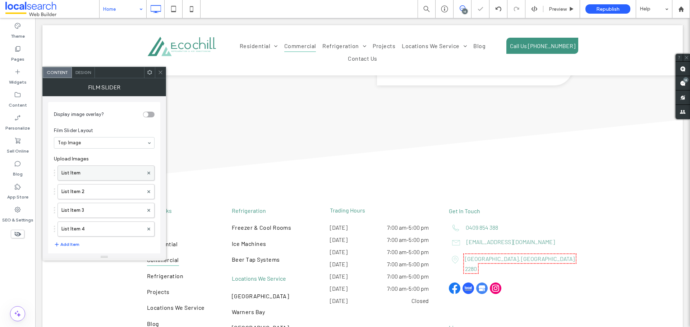
click at [91, 173] on label "List Item" at bounding box center [102, 173] width 82 height 14
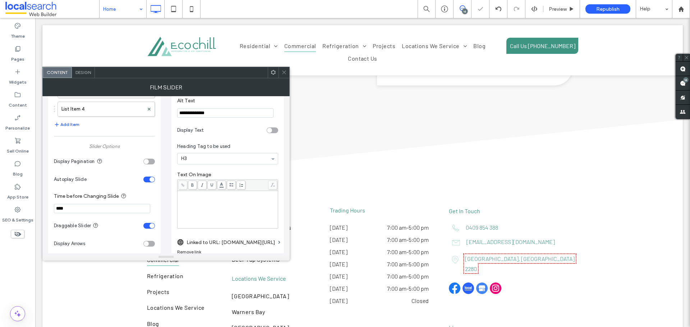
scroll to position [144, 0]
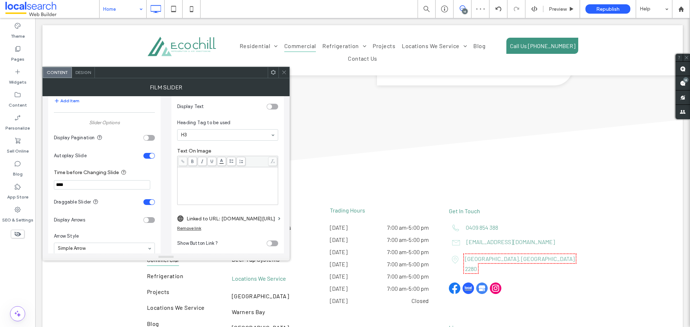
click at [236, 222] on label "Linked to URL: www.panasonic.com/au/" at bounding box center [231, 218] width 89 height 13
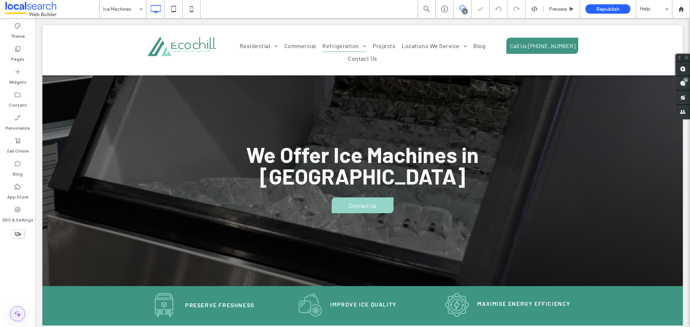
click at [20, 312] on icon at bounding box center [17, 314] width 9 height 9
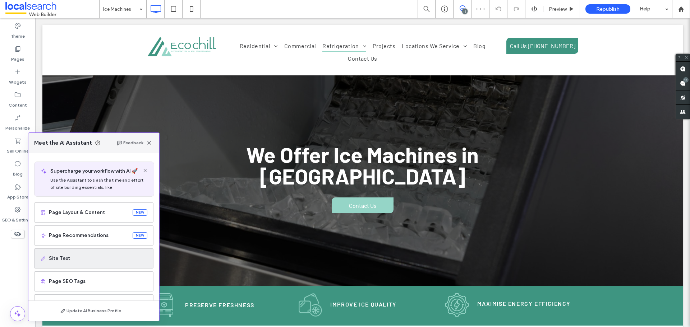
click at [69, 262] on div "Site Text" at bounding box center [93, 259] width 119 height 20
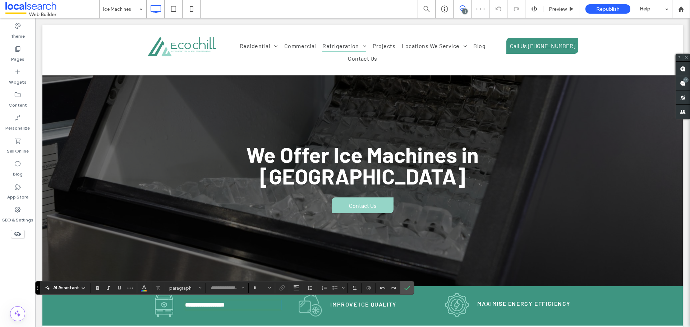
type input "******"
type input "**"
click at [408, 289] on use "Confirm" at bounding box center [408, 288] width 6 height 4
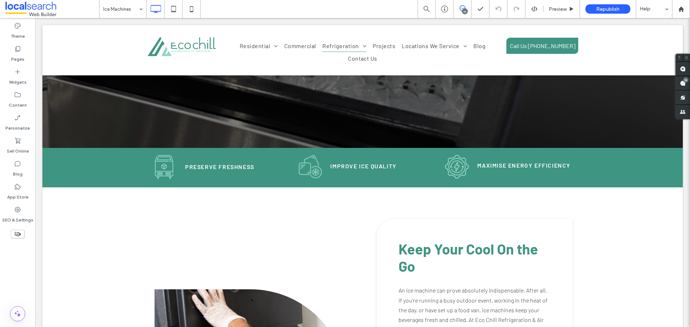
scroll to position [144, 0]
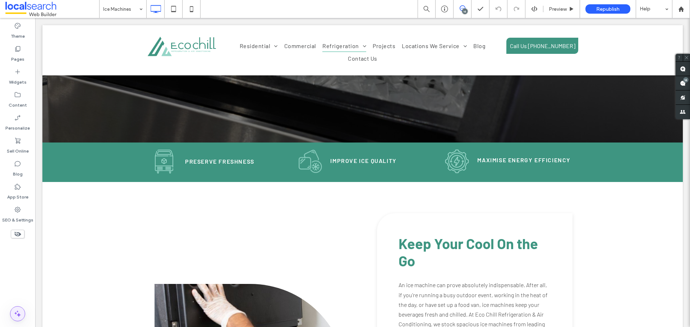
click at [20, 312] on icon at bounding box center [17, 314] width 9 height 9
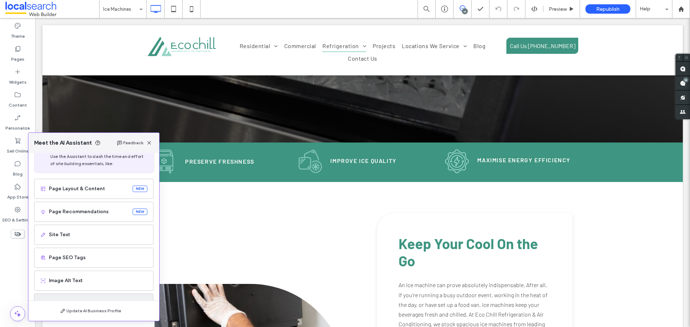
scroll to position [46, 0]
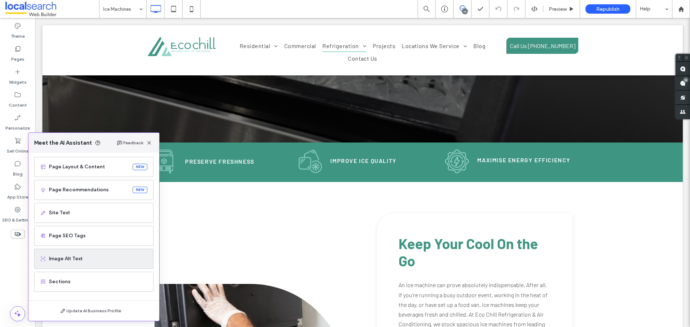
click at [78, 261] on span "Image Alt Text" at bounding box center [98, 259] width 98 height 7
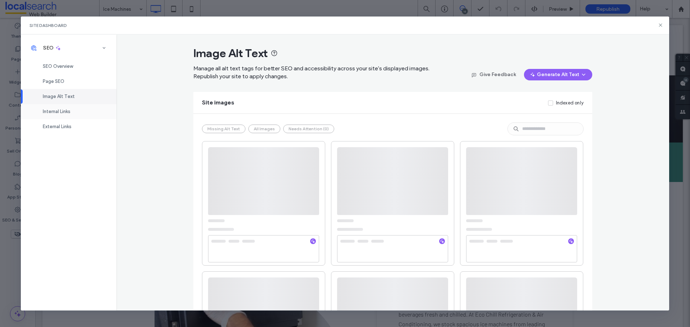
click at [75, 112] on div "Internal Links" at bounding box center [69, 111] width 96 height 15
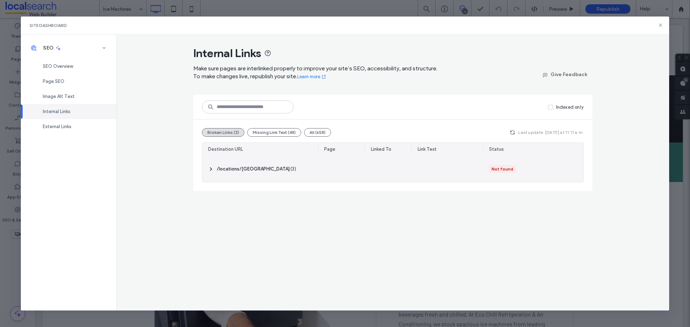
click at [211, 167] on icon at bounding box center [211, 169] width 6 height 6
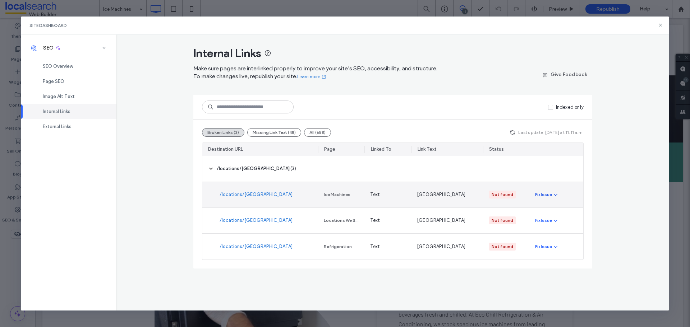
click at [554, 196] on icon "button" at bounding box center [556, 195] width 6 height 6
click at [556, 194] on icon "button" at bounding box center [556, 195] width 6 height 6
click at [544, 193] on div "Fix Issue" at bounding box center [543, 195] width 17 height 6
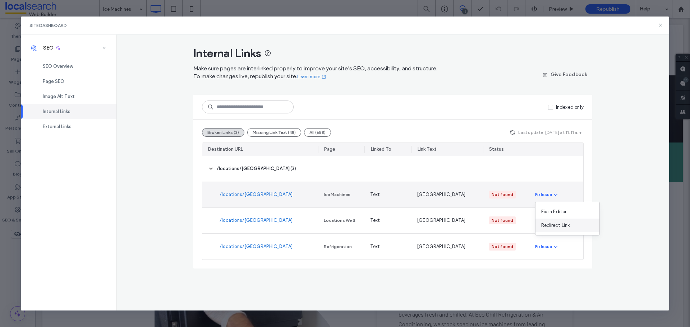
click at [554, 228] on span "Redirect Link" at bounding box center [555, 225] width 29 height 7
click at [551, 212] on span "Fix in Editor" at bounding box center [554, 211] width 26 height 7
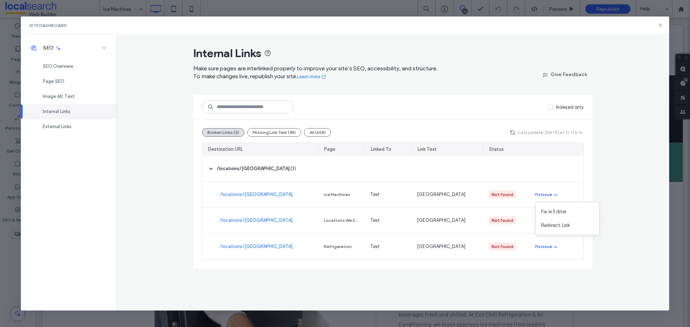
click at [417, 268] on div "Broken Links (3) Missing Link Text (48) All (658) Last update: Today at 11:11 a…" at bounding box center [392, 194] width 399 height 149
click at [274, 134] on button "Missing Link Text (48)" at bounding box center [274, 132] width 54 height 9
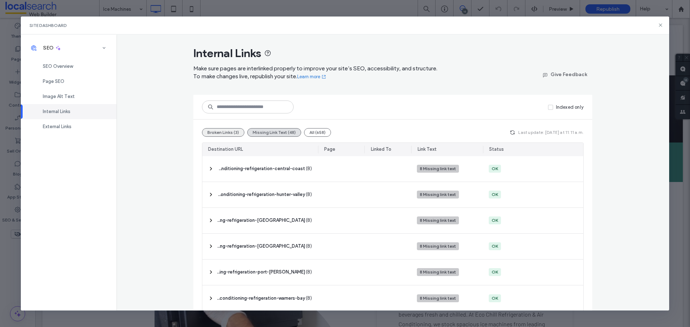
click at [234, 132] on button "Broken Links (3)" at bounding box center [223, 132] width 42 height 9
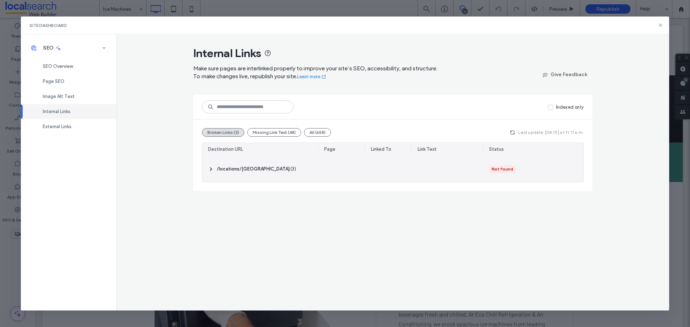
click at [215, 172] on div "‎ /locations/hunter-valley ‎ ( 3 )" at bounding box center [260, 169] width 116 height 26
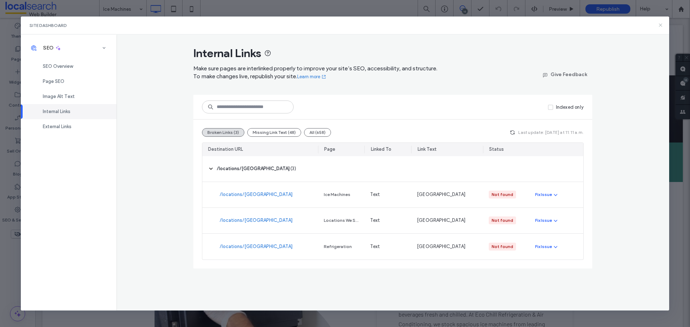
drag, startPoint x: 663, startPoint y: 25, endPoint x: 417, endPoint y: 166, distance: 284.0
click at [663, 25] on icon at bounding box center [661, 25] width 6 height 6
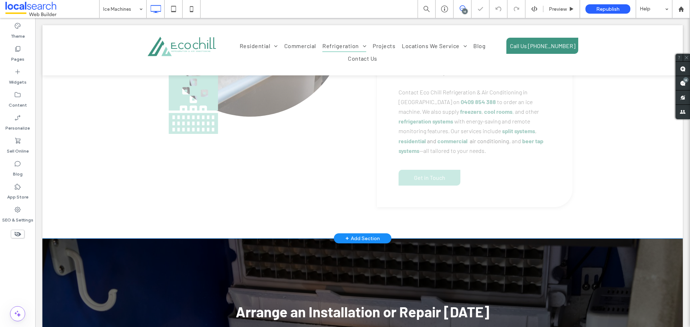
scroll to position [359, 0]
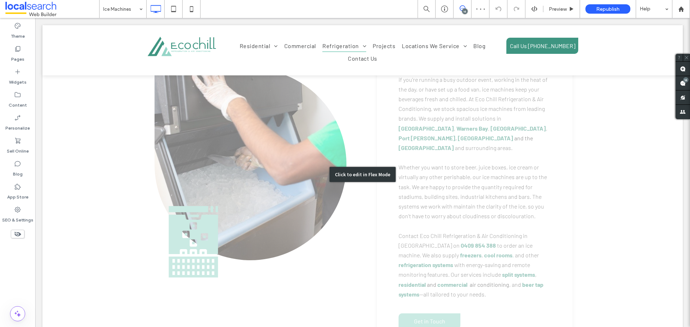
click at [443, 142] on div "Click to edit in Flex Mode" at bounding box center [362, 175] width 640 height 416
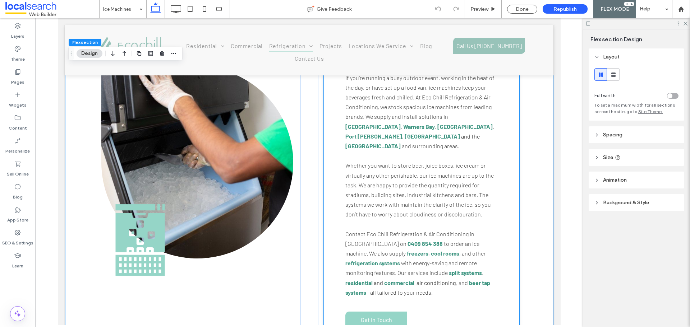
scroll to position [353, 0]
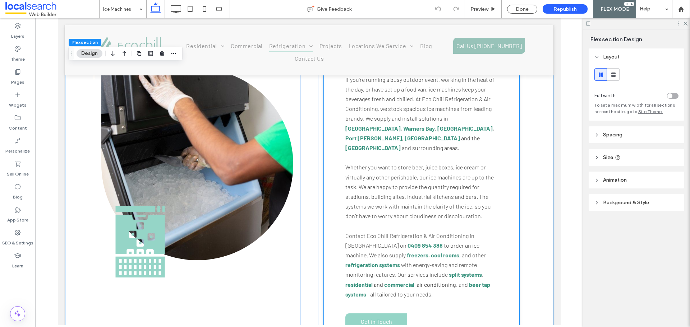
click at [368, 153] on p at bounding box center [421, 158] width 152 height 10
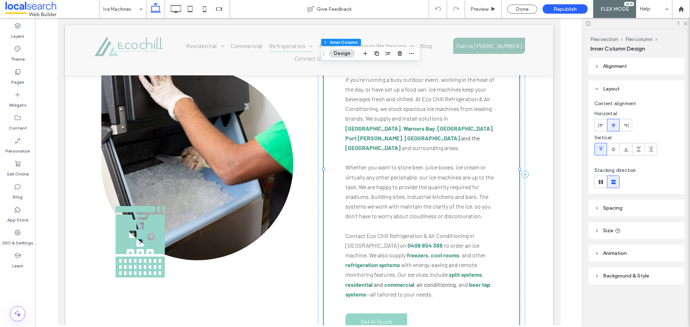
click at [368, 153] on p at bounding box center [421, 158] width 152 height 10
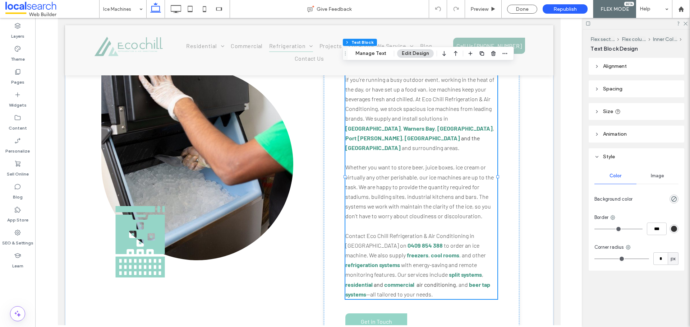
click at [386, 153] on p at bounding box center [421, 158] width 152 height 10
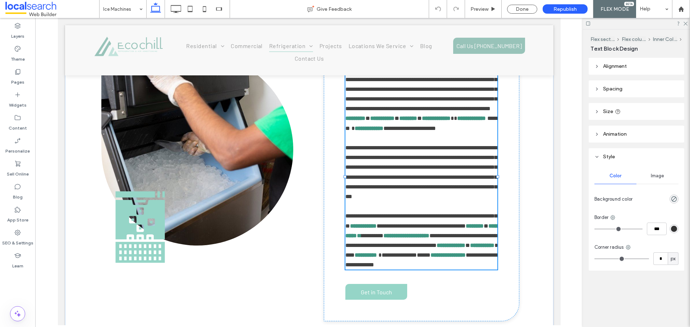
click at [384, 133] on p "**********" at bounding box center [421, 99] width 152 height 68
type input "******"
type input "**"
click at [386, 131] on span "**********" at bounding box center [409, 128] width 52 height 5
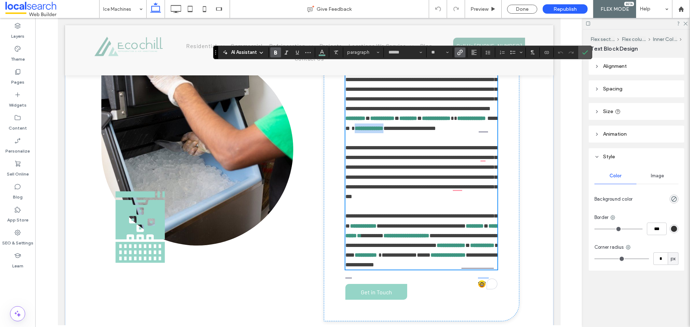
scroll to position [317, 0]
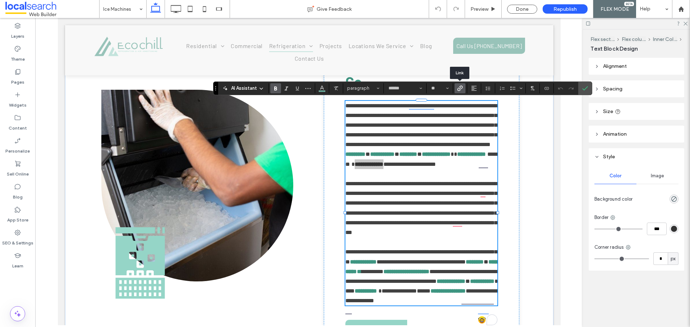
click at [458, 92] on span "Link" at bounding box center [458, 88] width 3 height 10
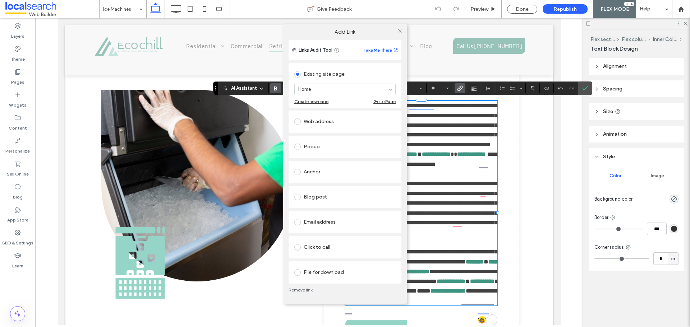
click at [299, 293] on link "Remove link" at bounding box center [345, 291] width 113 height 6
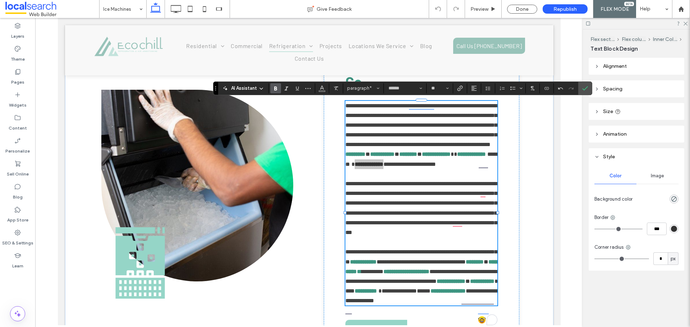
click at [464, 83] on div "AI Assistant paragraph* ****** **" at bounding box center [402, 89] width 379 height 14
click at [463, 83] on label "Link" at bounding box center [460, 88] width 11 height 10
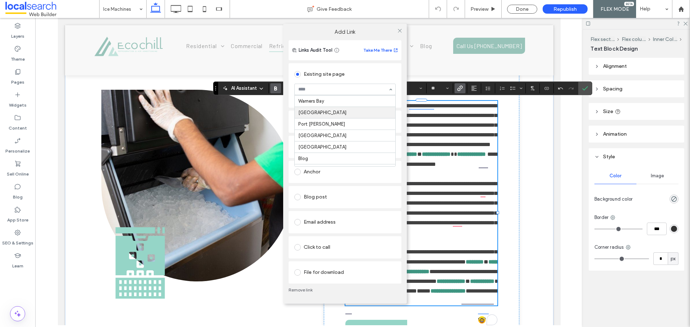
scroll to position [136, 0]
click at [400, 29] on icon at bounding box center [399, 30] width 5 height 5
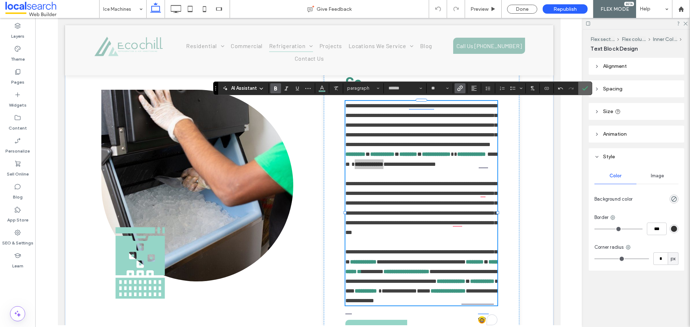
click at [585, 89] on use "Confirm" at bounding box center [585, 88] width 6 height 4
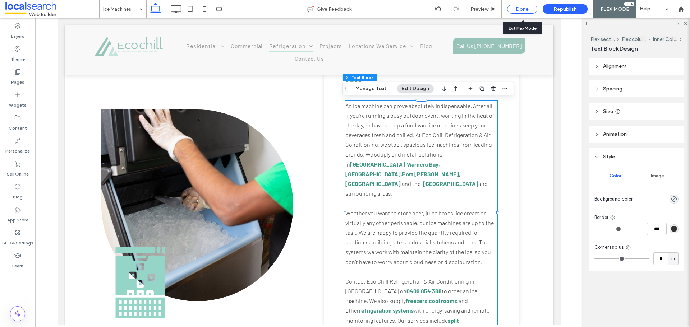
click at [512, 11] on div "Done" at bounding box center [522, 9] width 30 height 9
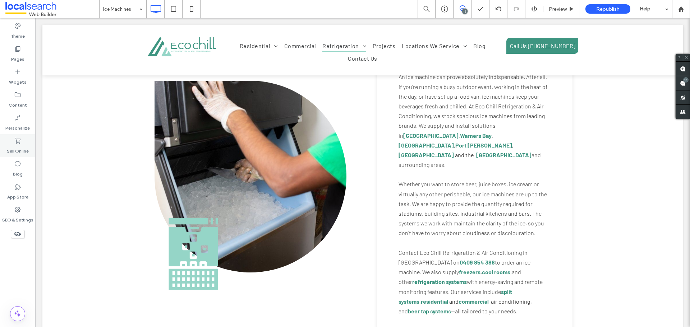
scroll to position [359, 0]
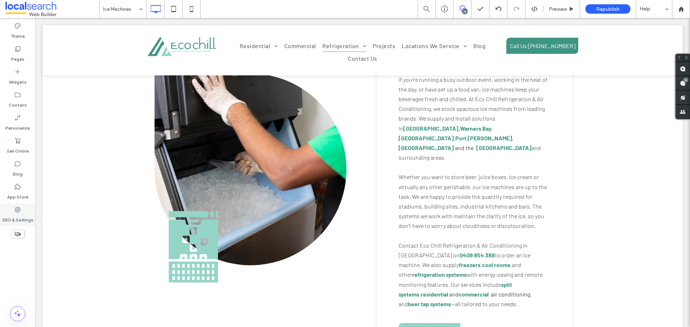
click at [16, 208] on icon at bounding box center [17, 209] width 7 height 7
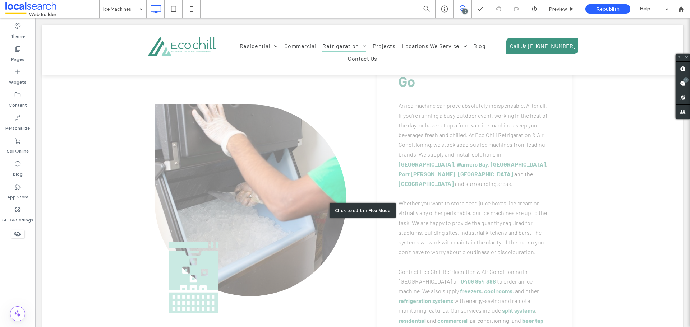
scroll to position [539, 0]
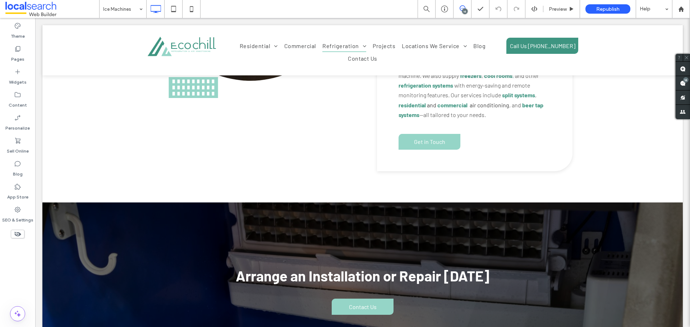
click at [8, 314] on div at bounding box center [17, 314] width 35 height 15
click at [15, 315] on icon at bounding box center [17, 314] width 9 height 9
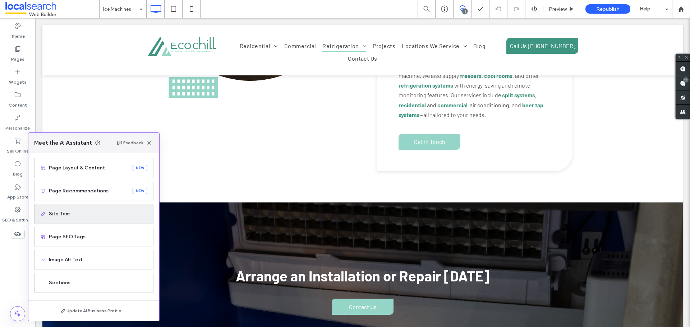
scroll to position [46, 0]
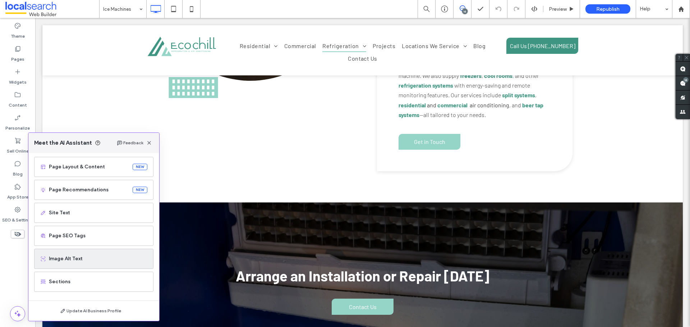
click at [73, 264] on div "Image Alt Text" at bounding box center [93, 259] width 119 height 20
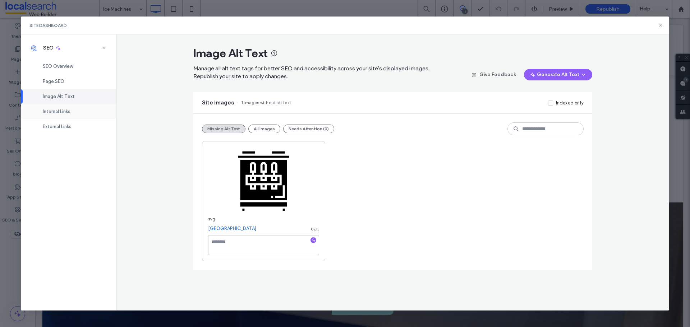
click at [68, 116] on div "Internal Links" at bounding box center [69, 111] width 96 height 15
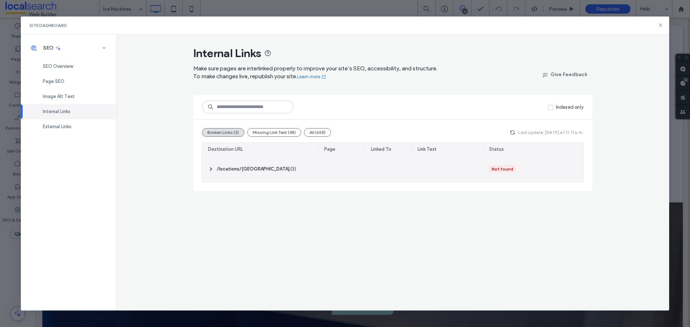
click at [210, 168] on icon at bounding box center [211, 169] width 6 height 6
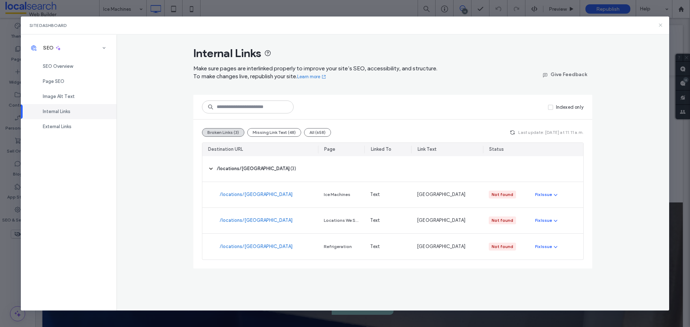
click at [659, 24] on use at bounding box center [660, 25] width 3 height 3
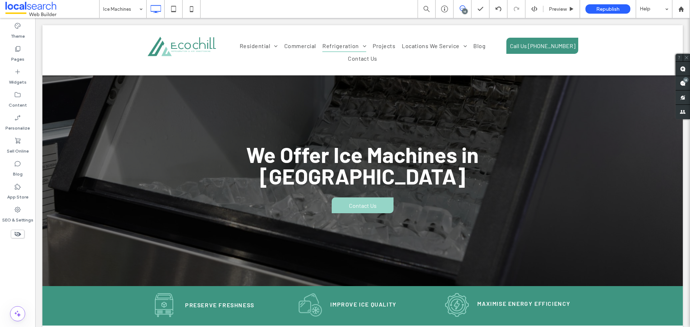
scroll to position [0, 0]
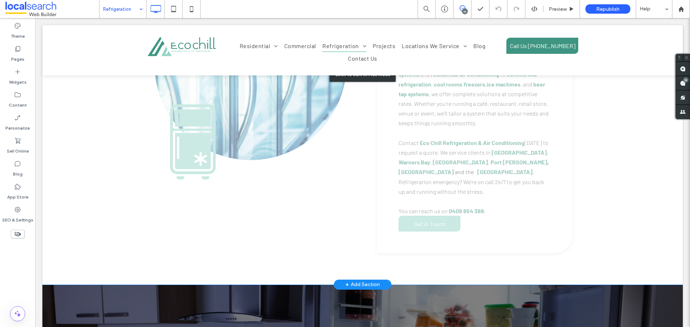
scroll to position [467, 0]
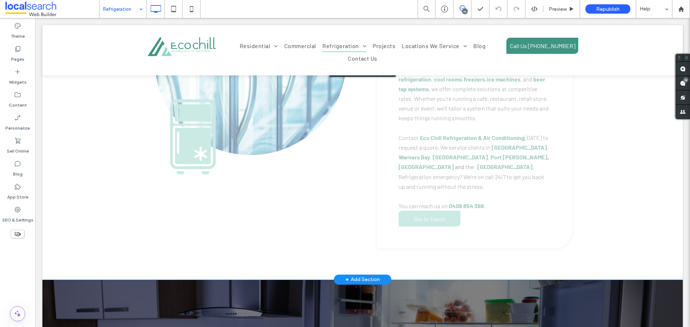
click at [508, 164] on div "Click to edit in Flex Mode" at bounding box center [362, 69] width 640 height 421
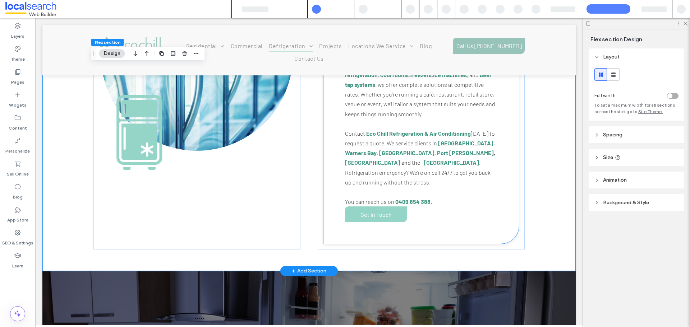
scroll to position [461, 0]
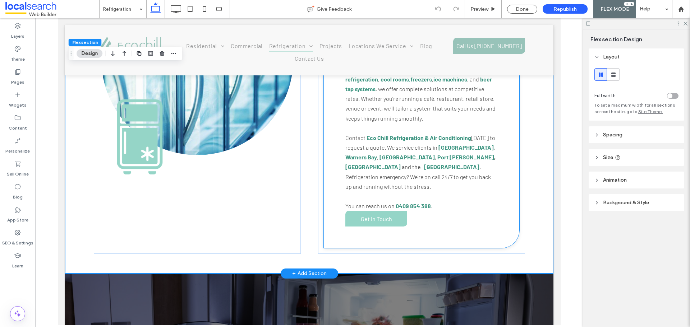
click at [378, 164] on span ". Refrigeration emergency? We’re on call 24/7 to get you back up and running wi…" at bounding box center [418, 177] width 146 height 26
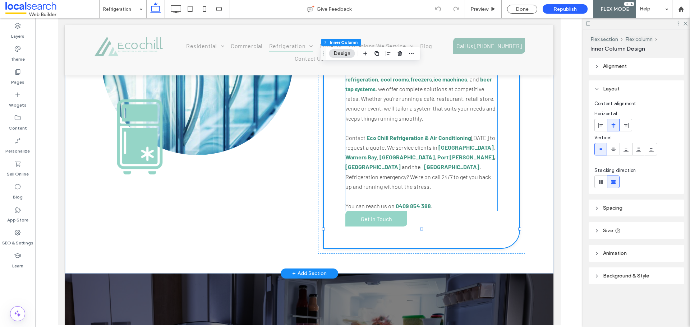
click at [403, 164] on span ". Refrigeration emergency? We’re on call 24/7 to get you back up and running wi…" at bounding box center [418, 177] width 146 height 26
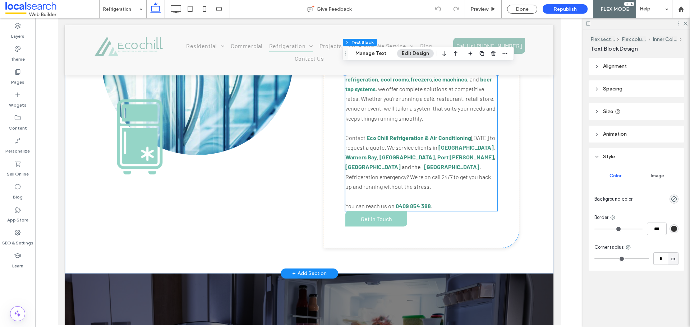
click at [403, 164] on span ". Refrigeration emergency? We’re on call 24/7 to get you back up and running wi…" at bounding box center [418, 177] width 146 height 26
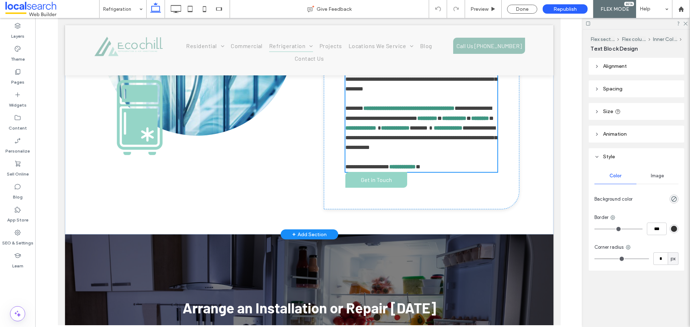
scroll to position [363, 0]
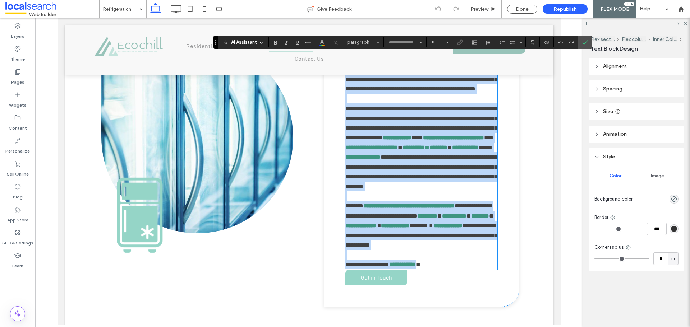
type input "******"
type input "**"
click at [419, 201] on p at bounding box center [421, 197] width 152 height 10
click at [419, 201] on p "To enrich screen reader interactions, please activate Accessibility in Grammarl…" at bounding box center [421, 197] width 152 height 10
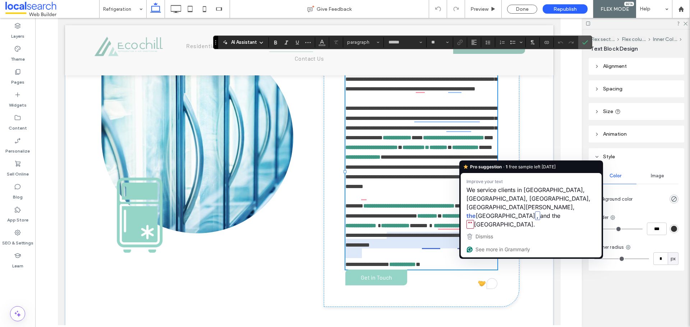
click at [477, 241] on div "Pro suggestion · 1 free sample left today Improve your text We service clients …" at bounding box center [531, 210] width 144 height 98
click at [474, 248] on p "**********" at bounding box center [421, 225] width 152 height 49
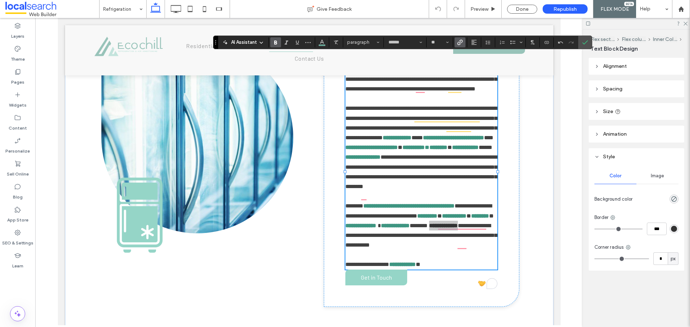
click at [457, 46] on span "Link" at bounding box center [458, 42] width 3 height 10
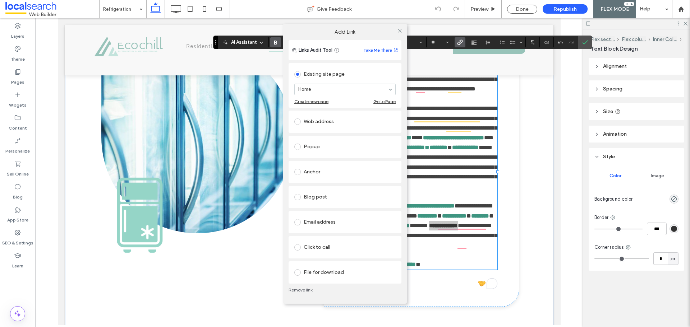
click at [303, 291] on link "Remove link" at bounding box center [345, 291] width 113 height 6
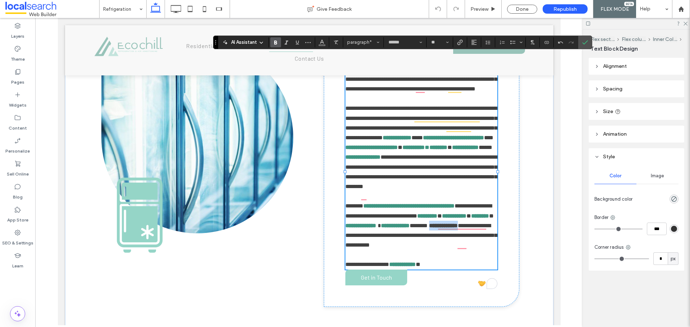
click at [419, 250] on p "**********" at bounding box center [421, 225] width 152 height 49
drag, startPoint x: 472, startPoint y: 247, endPoint x: 481, endPoint y: 249, distance: 8.8
click at [481, 249] on p "**********" at bounding box center [421, 225] width 152 height 49
click at [478, 250] on p "**********" at bounding box center [421, 225] width 152 height 49
click at [458, 229] on strong "**********" at bounding box center [443, 225] width 29 height 5
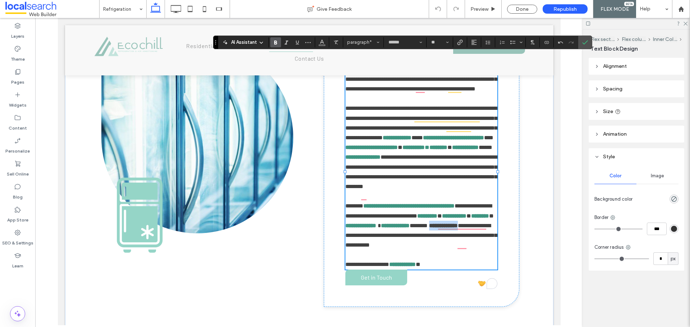
drag, startPoint x: 474, startPoint y: 245, endPoint x: 357, endPoint y: 256, distance: 117.3
click at [357, 250] on p "**********" at bounding box center [421, 225] width 152 height 49
click at [458, 41] on icon "Link" at bounding box center [460, 43] width 6 height 6
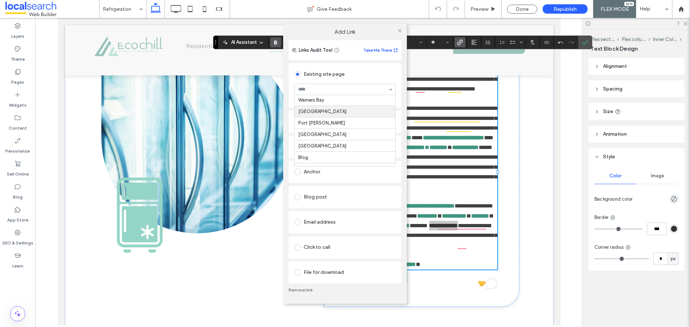
scroll to position [136, 0]
click at [400, 29] on icon at bounding box center [399, 30] width 5 height 5
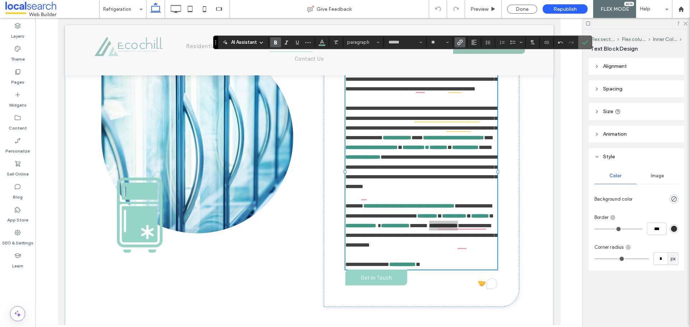
click at [584, 43] on icon "Confirm" at bounding box center [585, 43] width 6 height 6
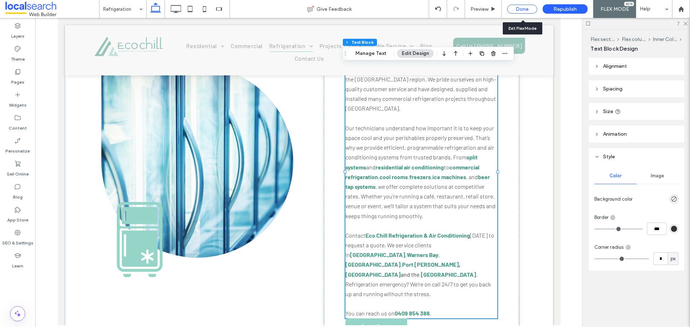
click at [518, 8] on div "Done" at bounding box center [522, 9] width 30 height 9
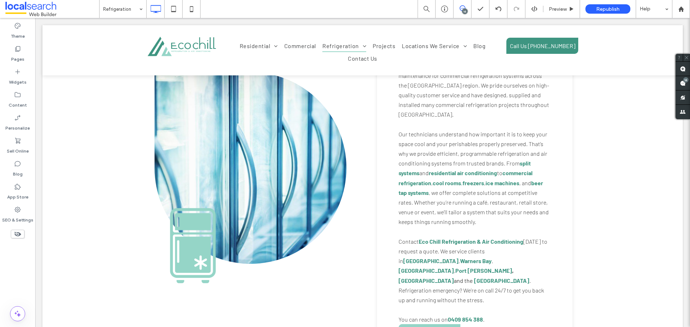
scroll to position [369, 0]
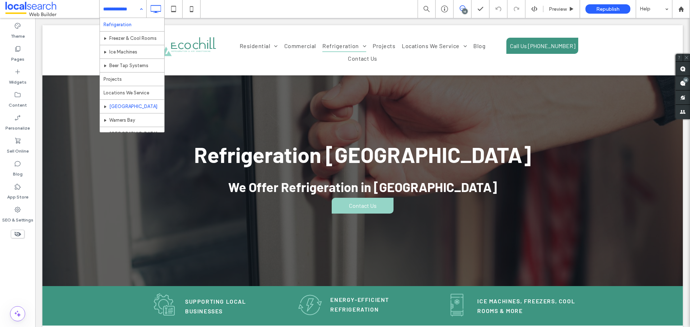
scroll to position [72, 0]
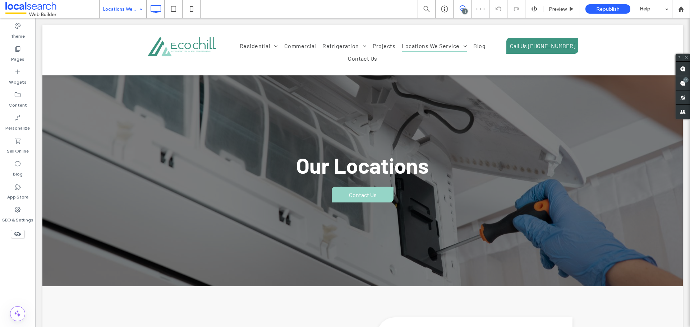
click at [140, 8] on div "Locations We Service" at bounding box center [123, 9] width 47 height 18
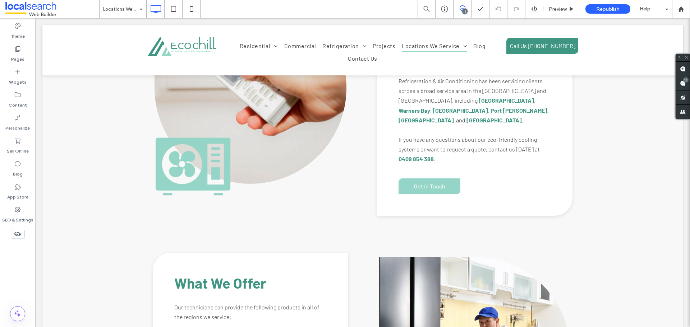
scroll to position [252, 0]
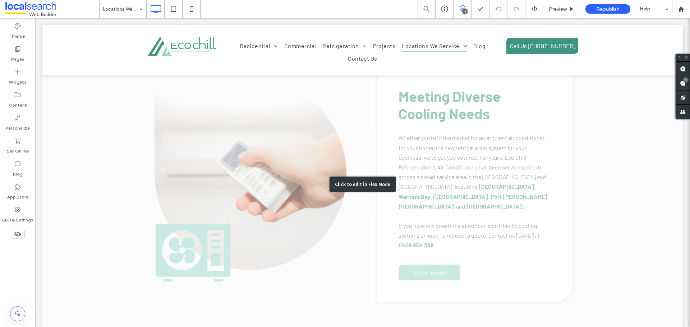
click at [458, 195] on div "Click to edit in Flex Mode" at bounding box center [362, 184] width 640 height 299
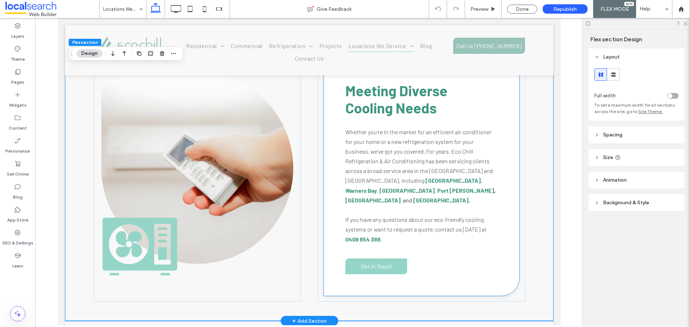
click at [448, 216] on span "If you have any questions about our eco-friendly cooling systems or want to req…" at bounding box center [415, 224] width 141 height 17
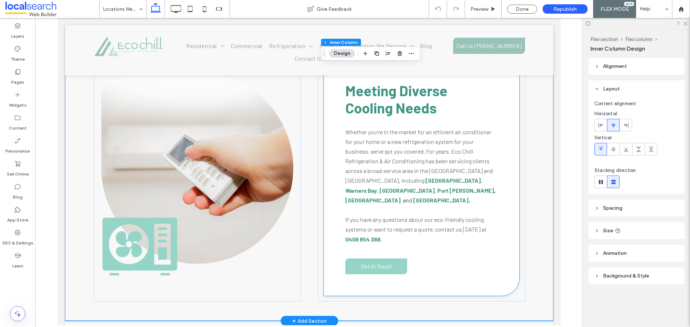
type input "**"
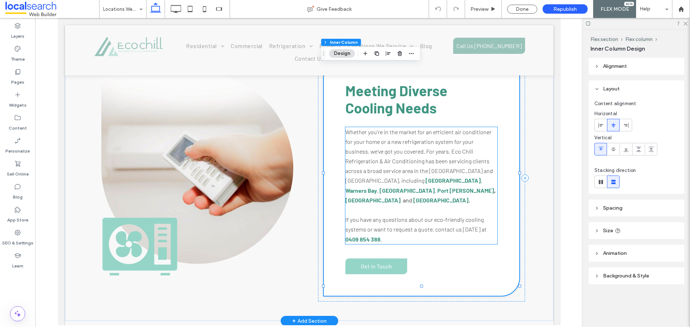
click at [422, 205] on p at bounding box center [421, 210] width 152 height 10
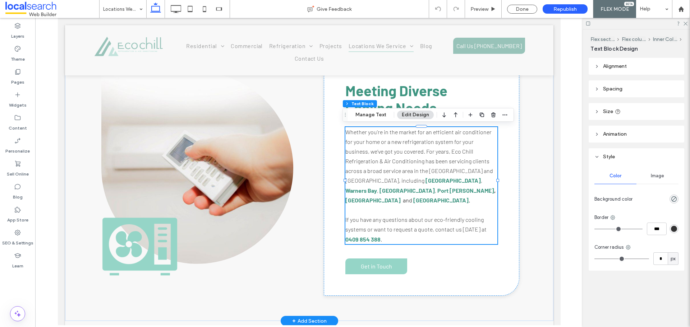
click at [422, 205] on p at bounding box center [421, 210] width 152 height 10
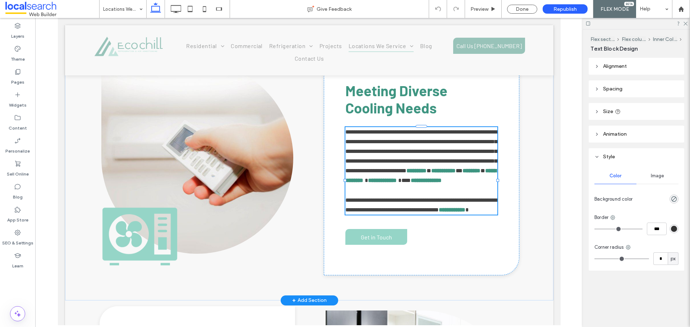
type input "******"
type input "**"
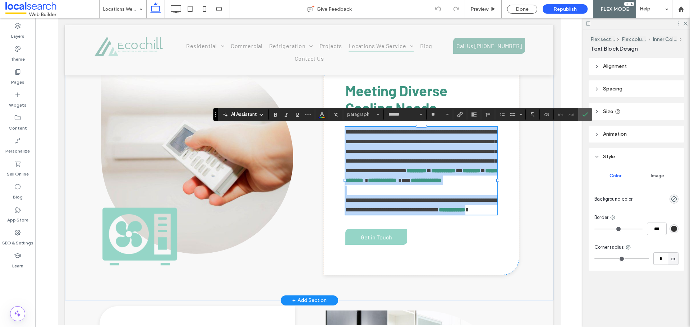
click at [422, 196] on p at bounding box center [421, 191] width 152 height 10
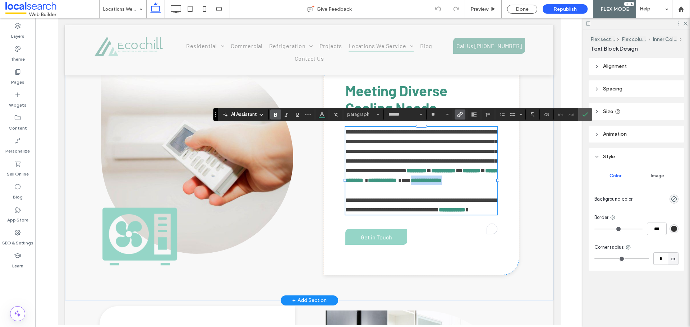
drag, startPoint x: 420, startPoint y: 192, endPoint x: 450, endPoint y: 194, distance: 30.7
click at [450, 186] on p "**********" at bounding box center [421, 156] width 152 height 59
click at [462, 117] on icon "Link" at bounding box center [460, 115] width 6 height 6
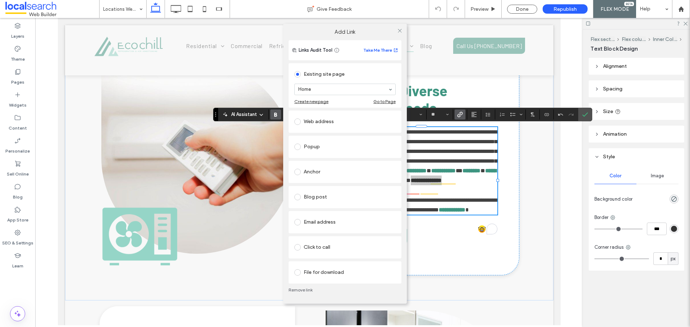
click at [302, 290] on link "Remove link" at bounding box center [345, 291] width 113 height 6
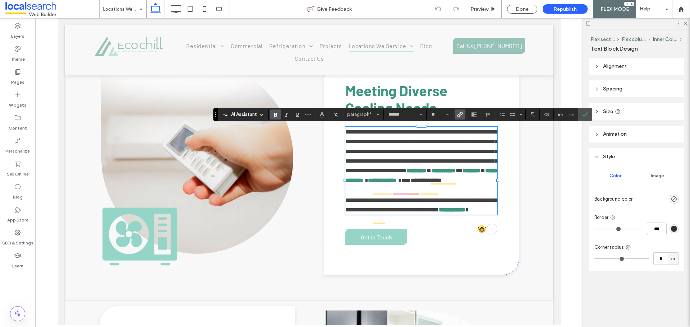
click at [459, 118] on span "Link" at bounding box center [458, 115] width 3 height 10
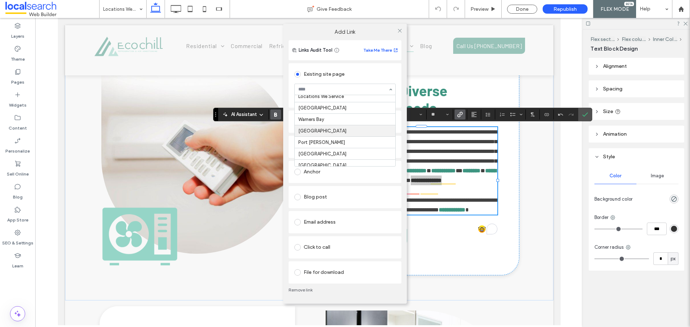
scroll to position [136, 0]
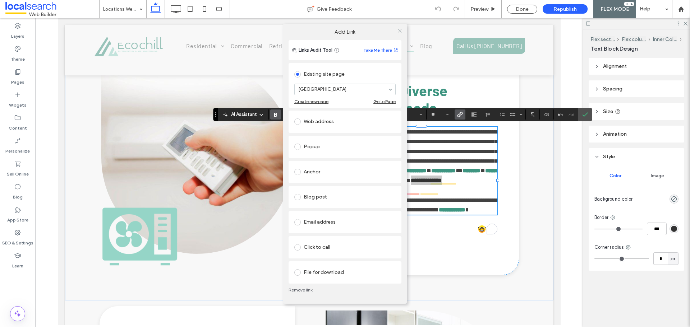
click at [399, 30] on icon at bounding box center [399, 30] width 5 height 5
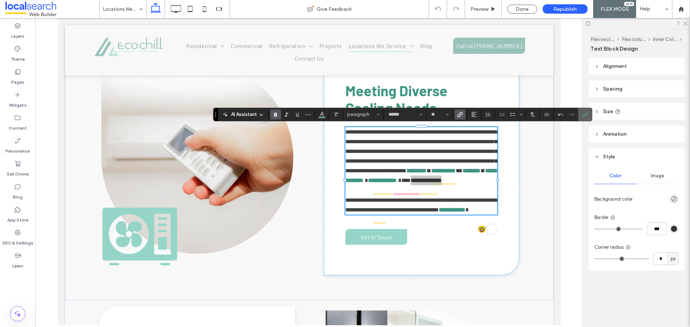
click at [586, 110] on span "Confirm" at bounding box center [585, 115] width 6 height 12
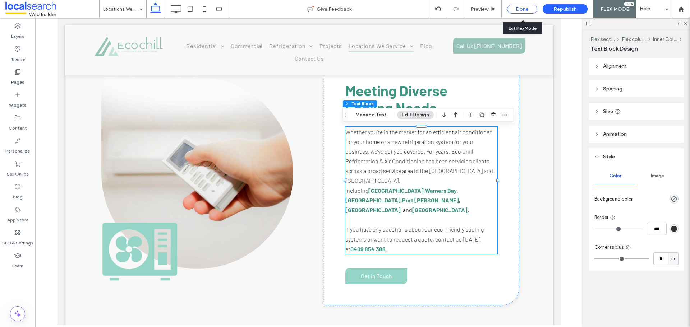
click at [531, 7] on div "Done" at bounding box center [522, 9] width 30 height 9
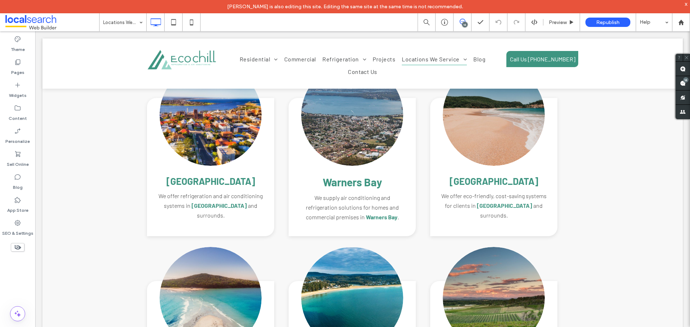
scroll to position [956, 0]
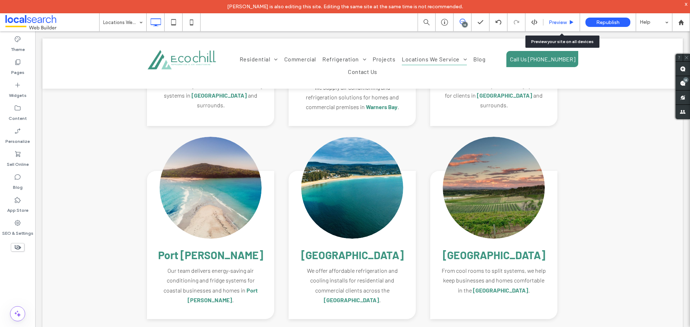
click at [561, 18] on div "Preview" at bounding box center [561, 22] width 37 height 18
drag, startPoint x: 551, startPoint y: 26, endPoint x: 495, endPoint y: 1, distance: 61.3
click at [551, 26] on div "Preview" at bounding box center [561, 22] width 37 height 18
click at [445, 27] on div at bounding box center [445, 22] width 18 height 18
click at [444, 19] on icon at bounding box center [444, 22] width 7 height 7
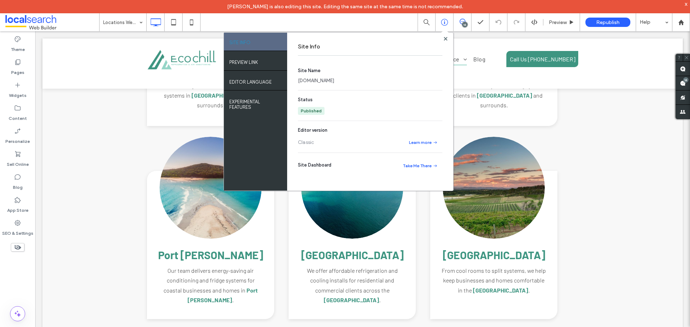
click at [320, 84] on link "[DOMAIN_NAME]" at bounding box center [316, 80] width 36 height 7
click at [445, 36] on span at bounding box center [444, 32] width 7 height 7
click at [443, 38] on div at bounding box center [445, 38] width 5 height 5
click at [445, 37] on use at bounding box center [446, 39] width 4 height 4
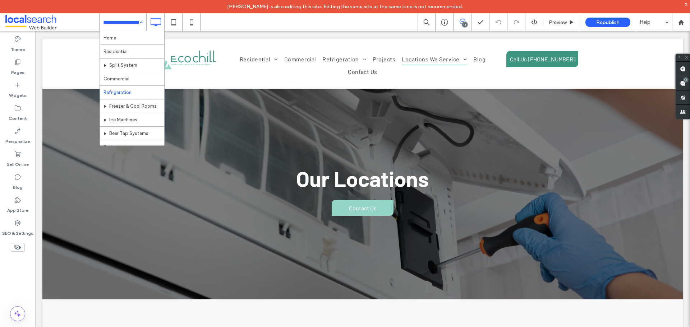
scroll to position [130, 0]
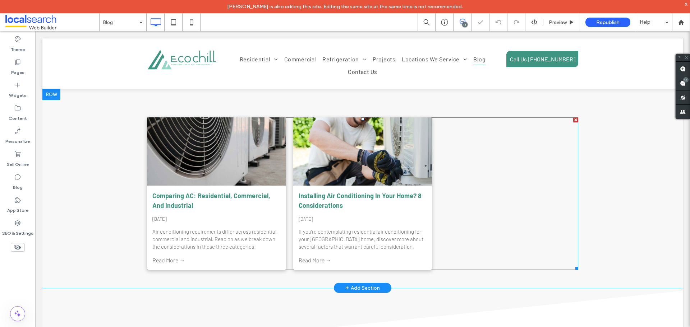
scroll to position [296, 0]
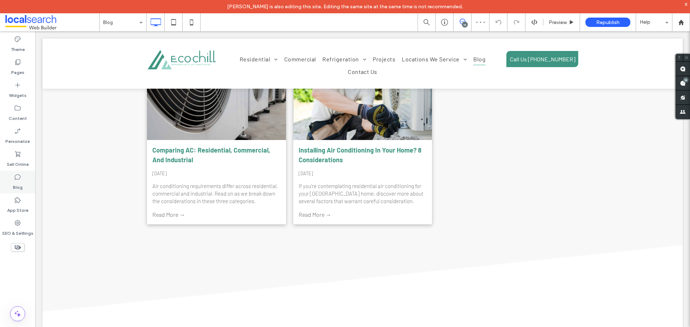
click at [19, 187] on label "Blog" at bounding box center [18, 186] width 10 height 10
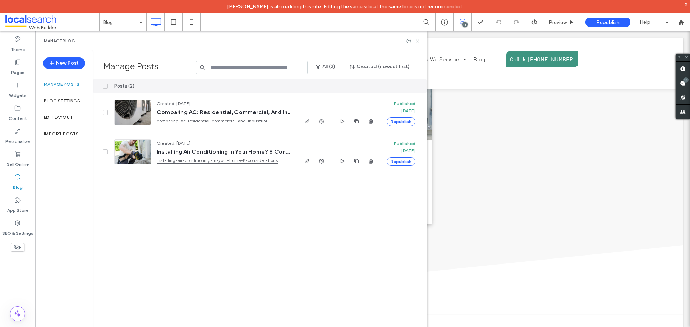
click at [416, 40] on icon at bounding box center [417, 40] width 5 height 5
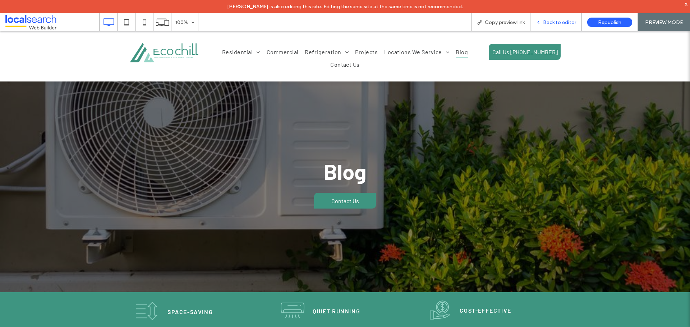
click at [568, 25] on span "Back to editor" at bounding box center [559, 22] width 33 height 6
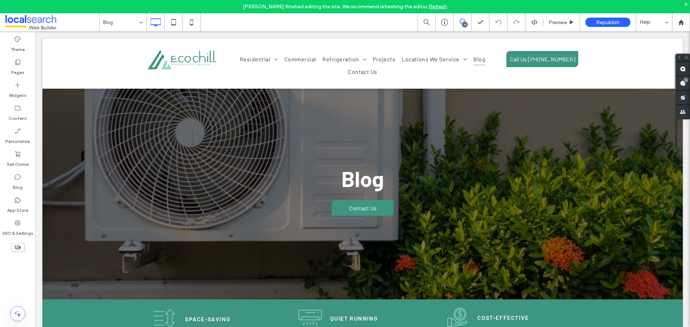
click at [687, 4] on div "x" at bounding box center [686, 4] width 3 height 6
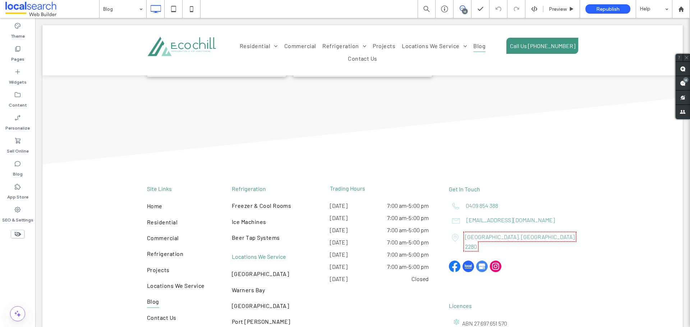
scroll to position [332, 0]
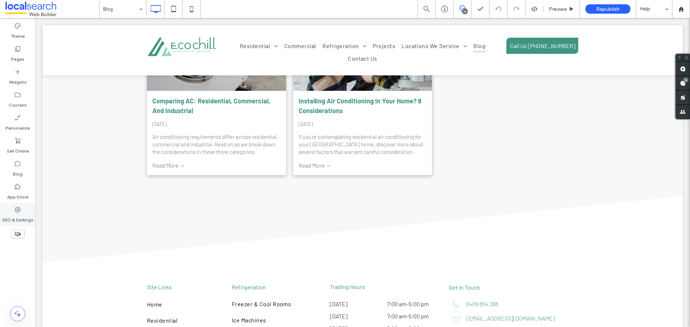
click at [16, 216] on label "SEO & Settings" at bounding box center [17, 218] width 31 height 10
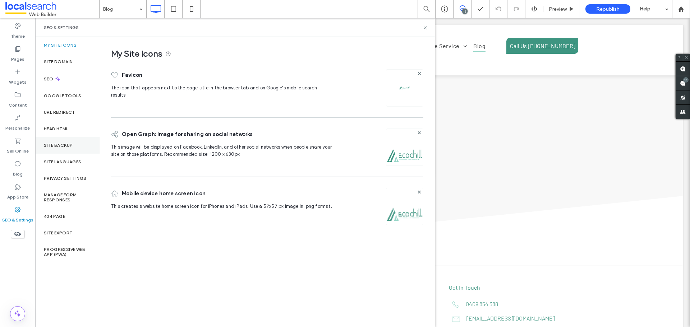
click at [60, 151] on div "Site Backup" at bounding box center [67, 145] width 65 height 17
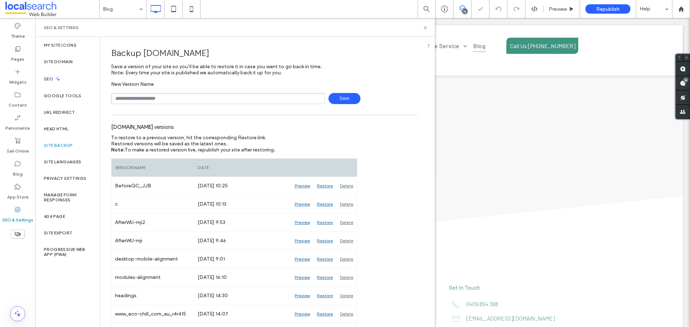
click at [148, 98] on input "text" at bounding box center [218, 98] width 214 height 11
type input "**********"
click at [342, 97] on span "Save" at bounding box center [345, 98] width 32 height 11
click at [424, 27] on icon at bounding box center [425, 27] width 5 height 5
